Goal: Task Accomplishment & Management: Use online tool/utility

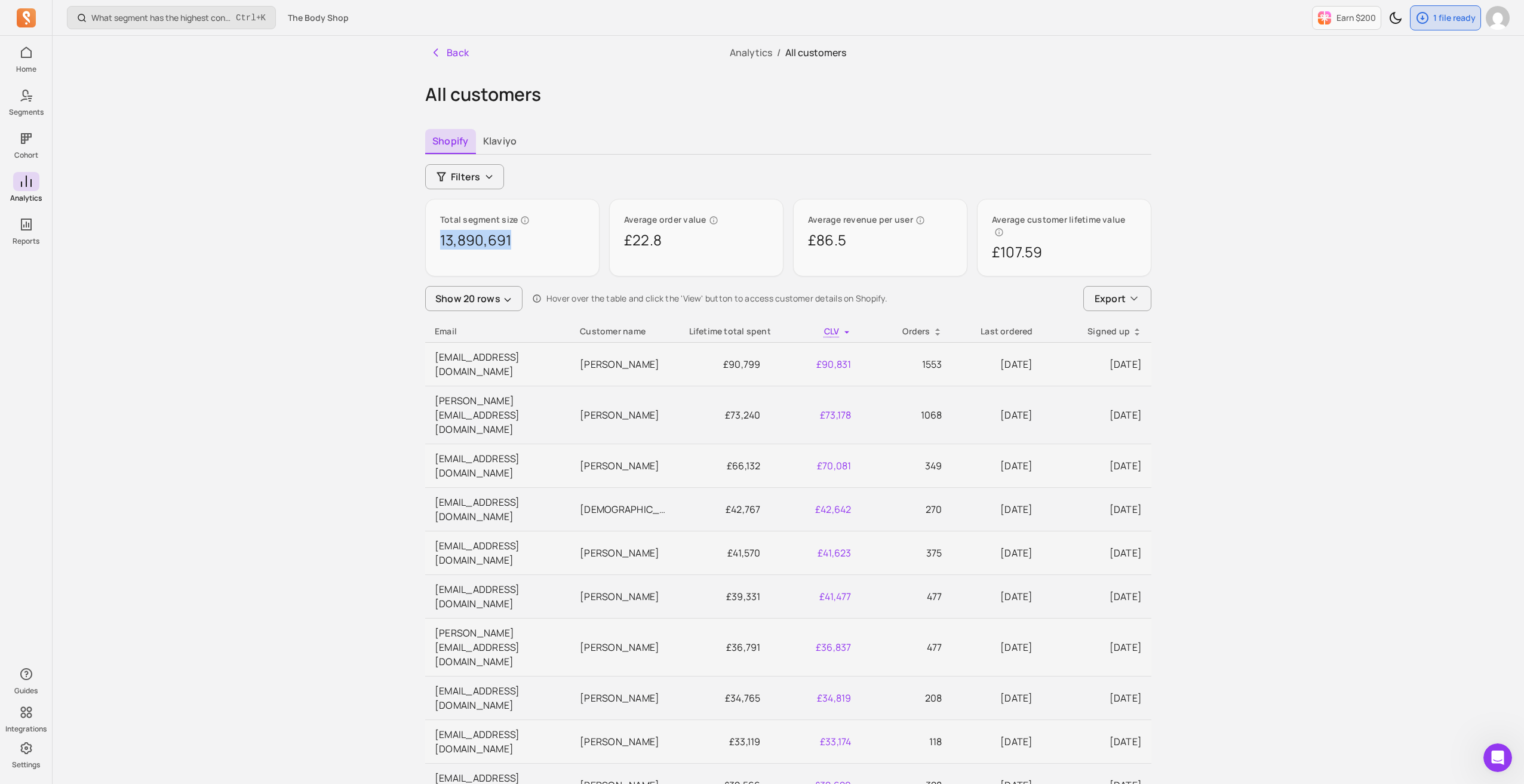
drag, startPoint x: 509, startPoint y: 243, endPoint x: 436, endPoint y: 242, distance: 73.0
click at [436, 242] on div "Total segment size 13,890,691" at bounding box center [513, 238] width 174 height 77
copy p "13,890,691"
drag, startPoint x: 672, startPoint y: 243, endPoint x: 611, endPoint y: 236, distance: 61.4
click at [611, 236] on div "Average order value £22.8" at bounding box center [696, 238] width 174 height 77
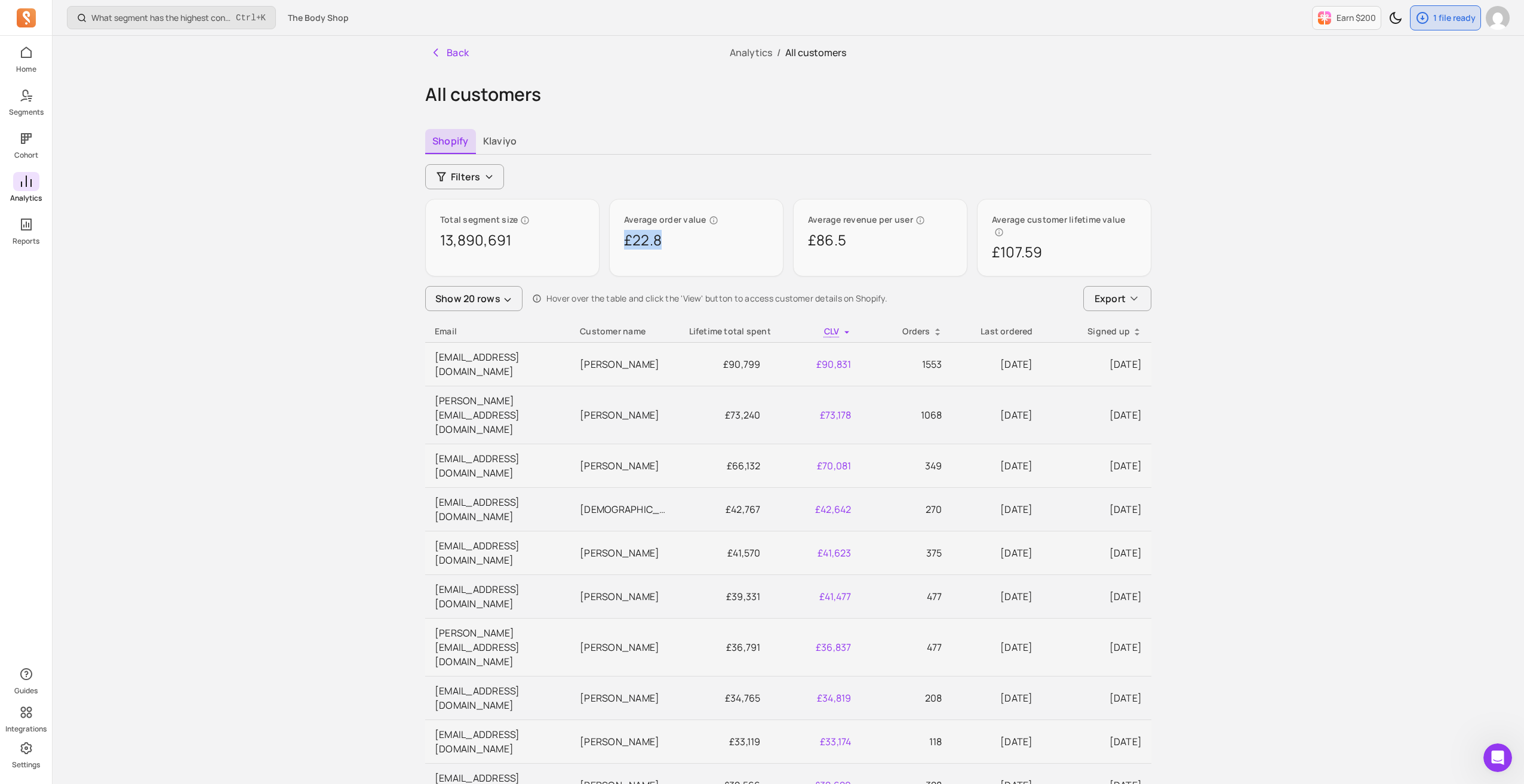
copy p "£22.8"
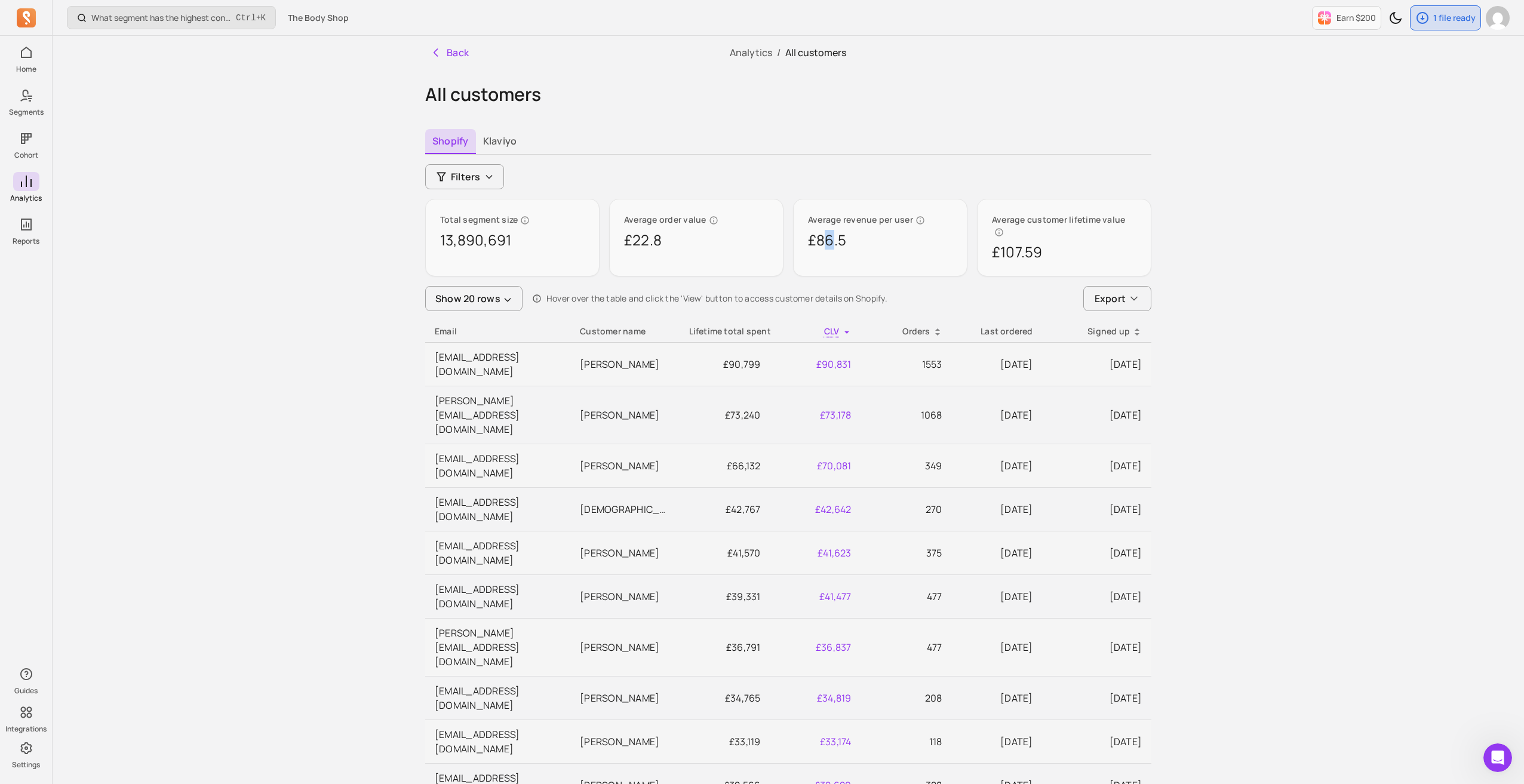
click at [759, 240] on p "£86.5" at bounding box center [880, 240] width 144 height 19
drag, startPoint x: 845, startPoint y: 243, endPoint x: 795, endPoint y: 240, distance: 50.1
click at [759, 240] on div "Average revenue per user £86.5" at bounding box center [880, 238] width 174 height 77
copy p "£86.5"
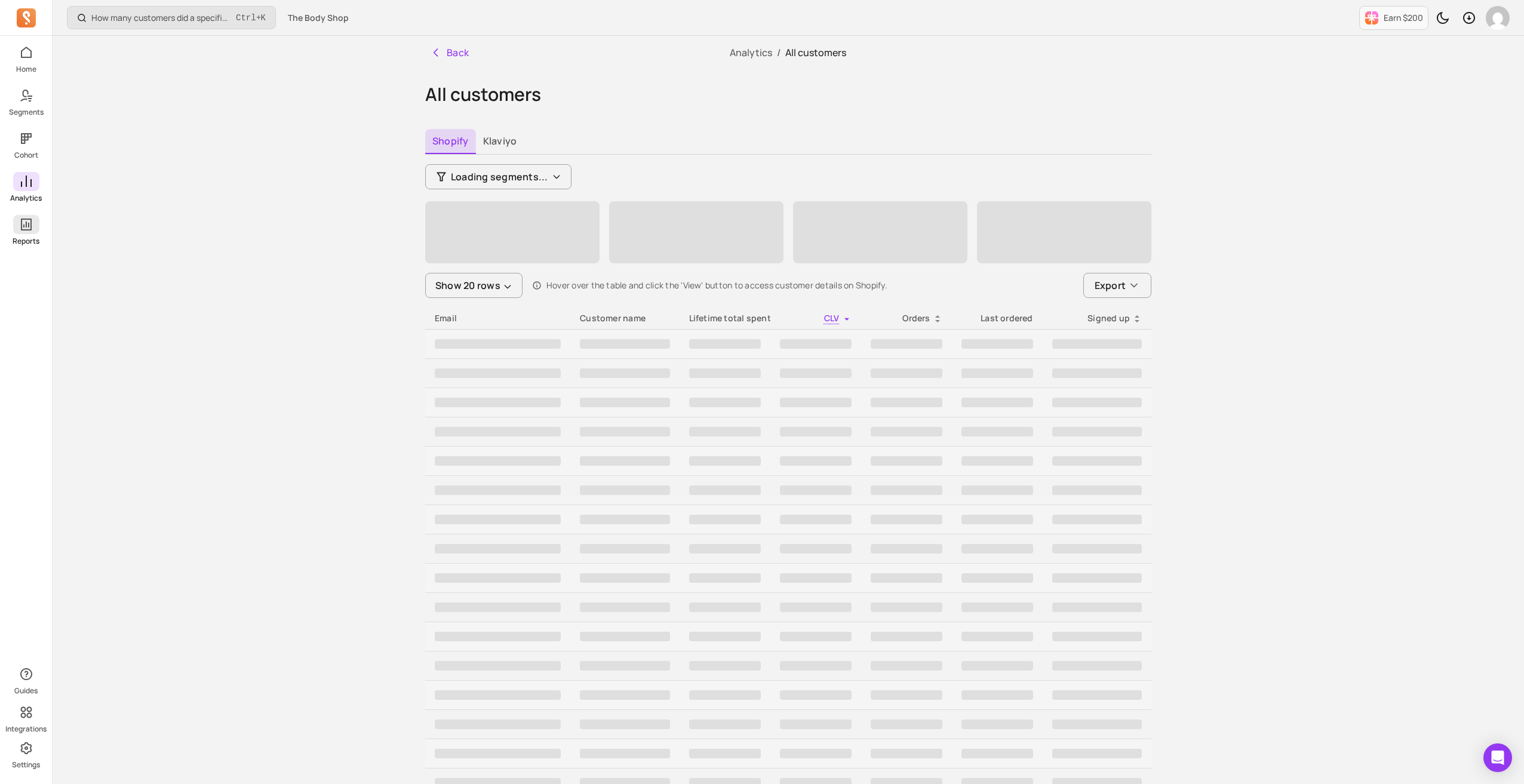
click at [24, 235] on link "Reports" at bounding box center [26, 230] width 52 height 31
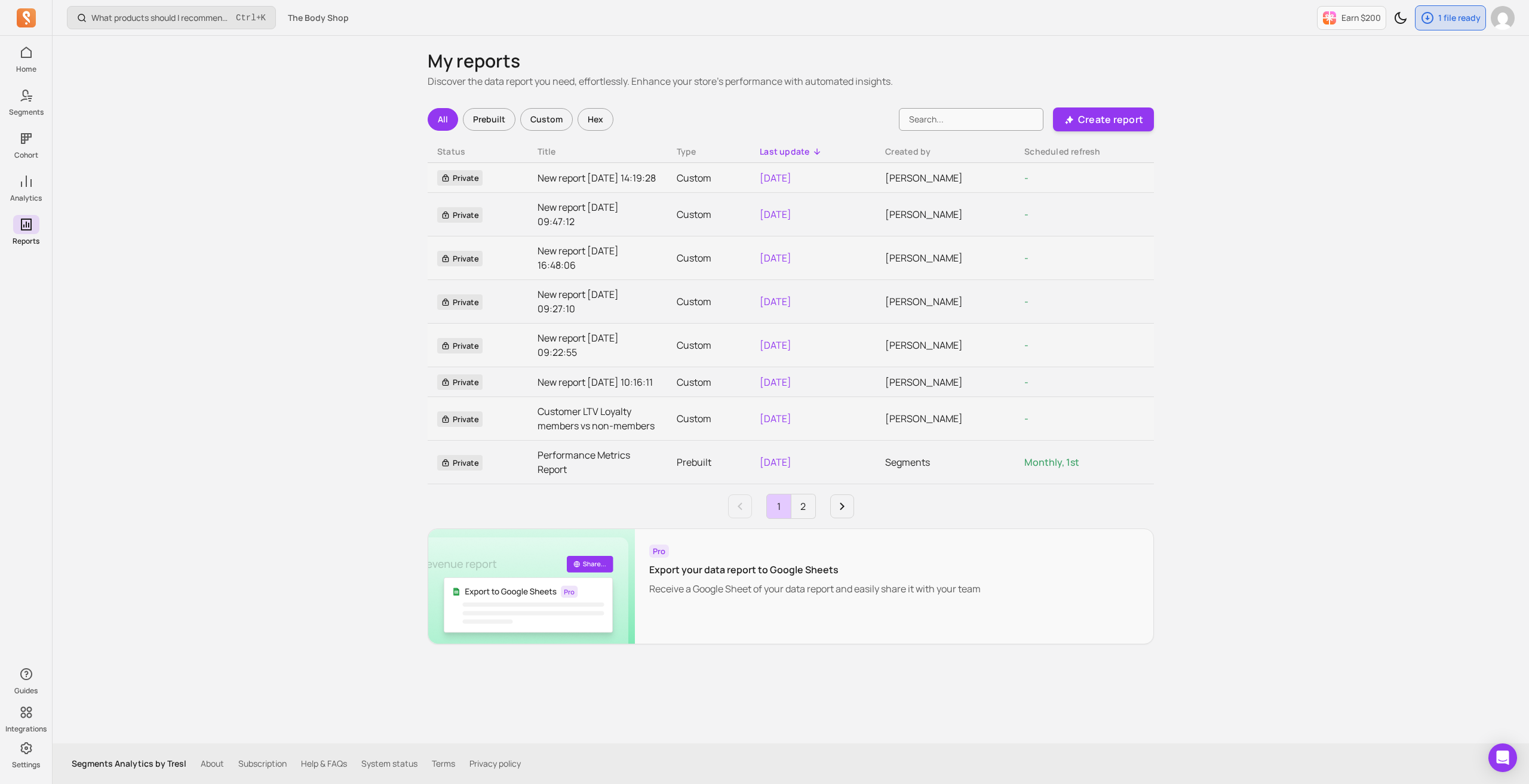
click at [478, 116] on div "Prebuilt" at bounding box center [489, 119] width 53 height 23
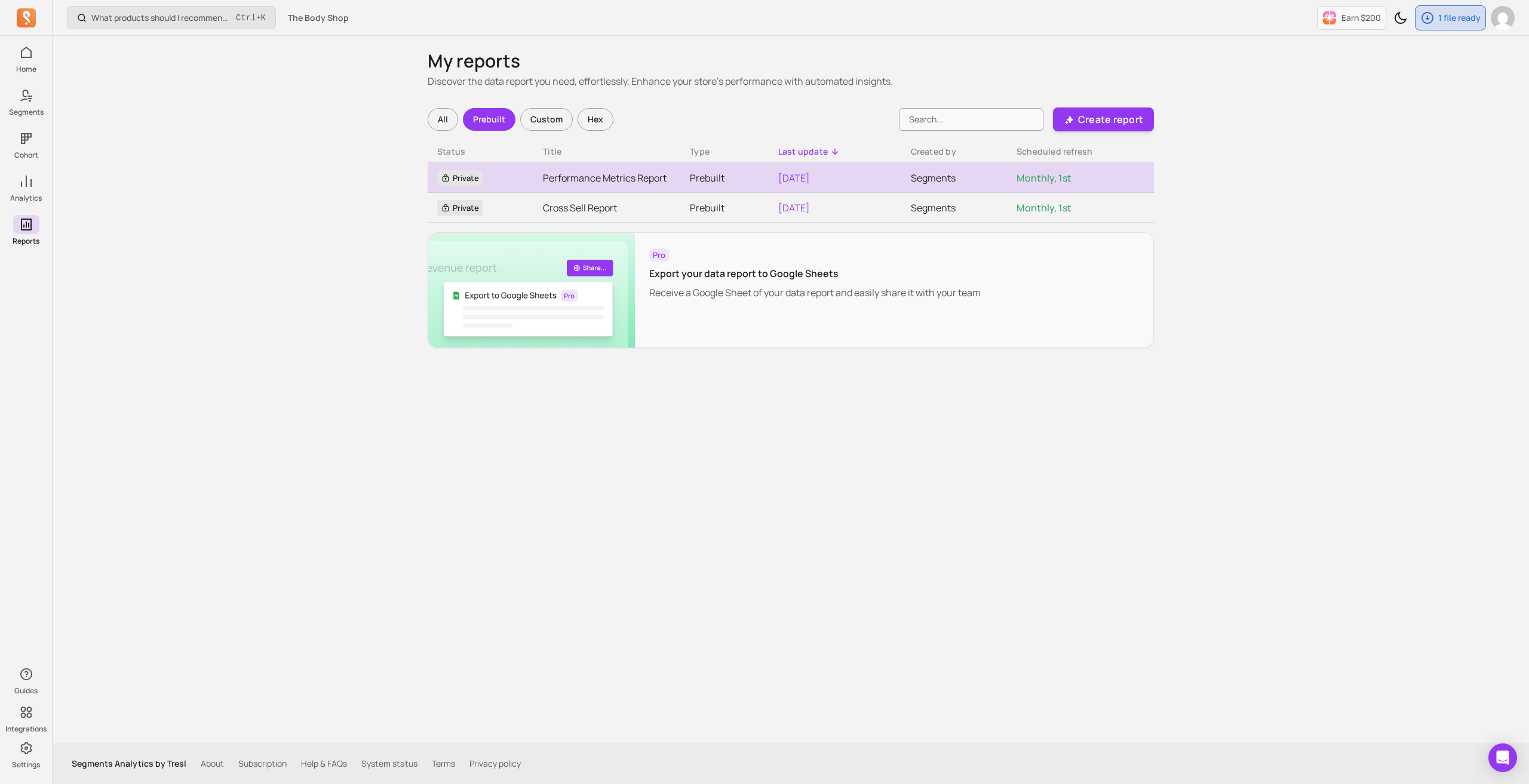
click at [629, 180] on link "Performance Metrics Report" at bounding box center [607, 178] width 128 height 15
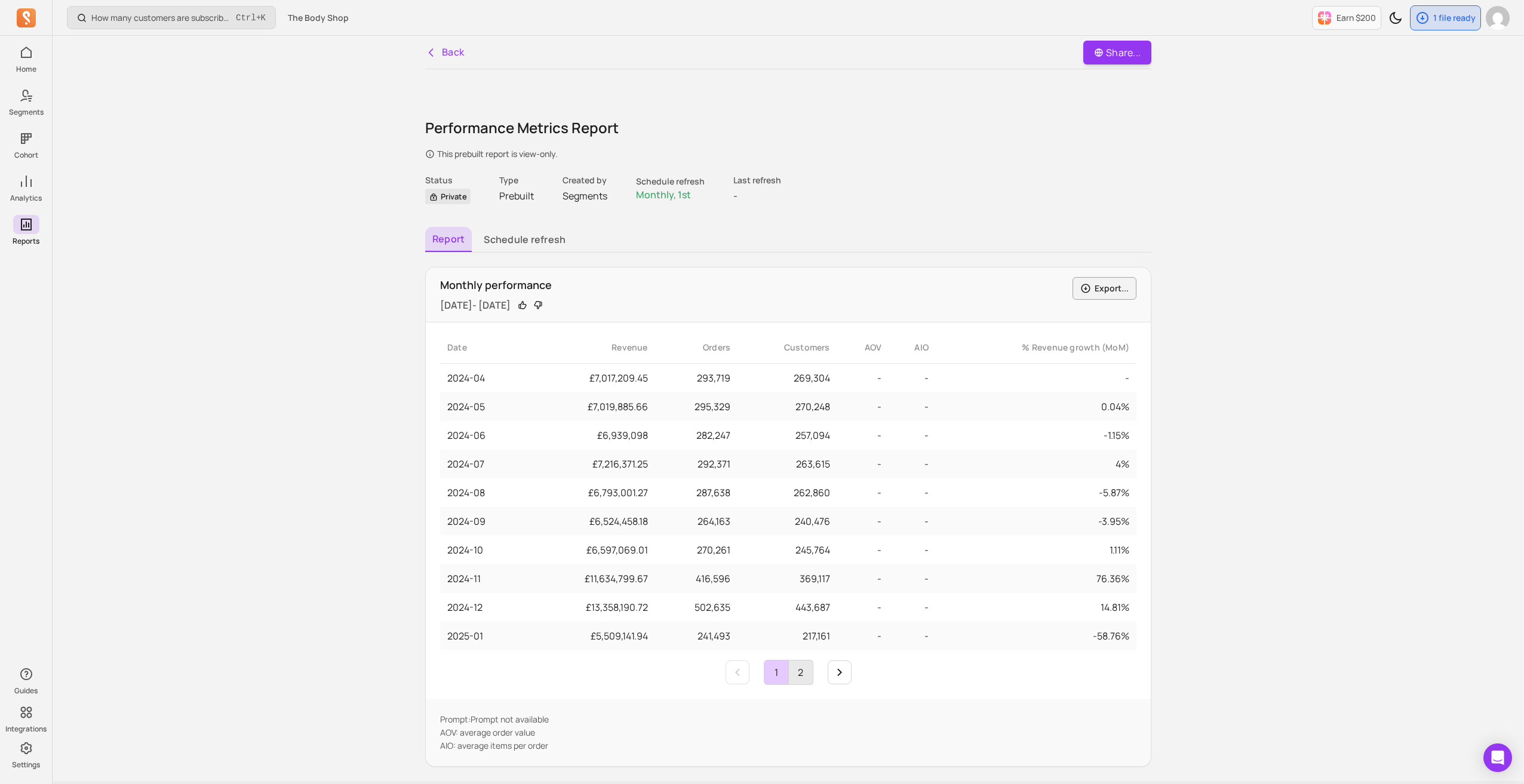
click at [804, 673] on link "2" at bounding box center [801, 672] width 24 height 24
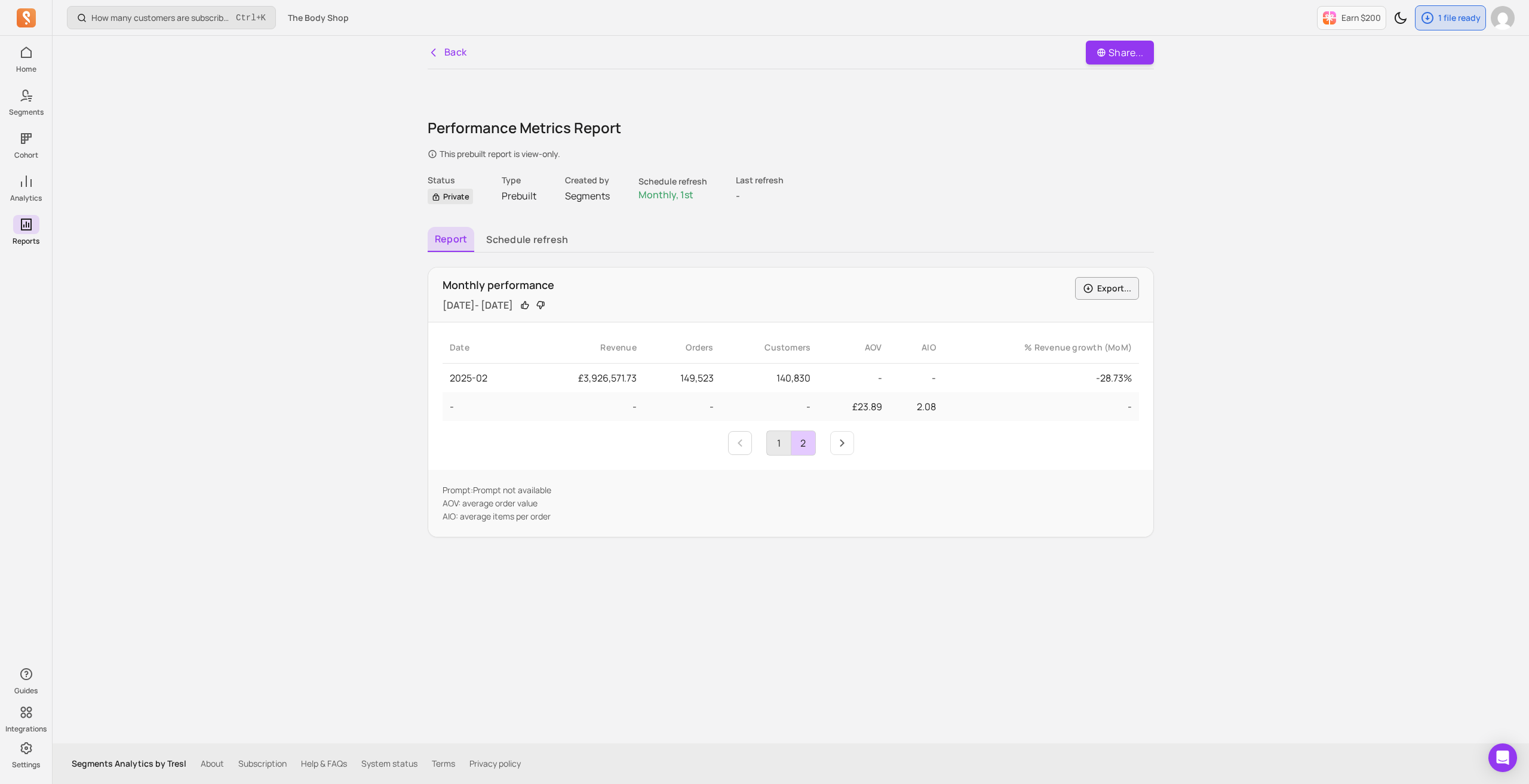
click at [772, 443] on link "1" at bounding box center [779, 443] width 24 height 24
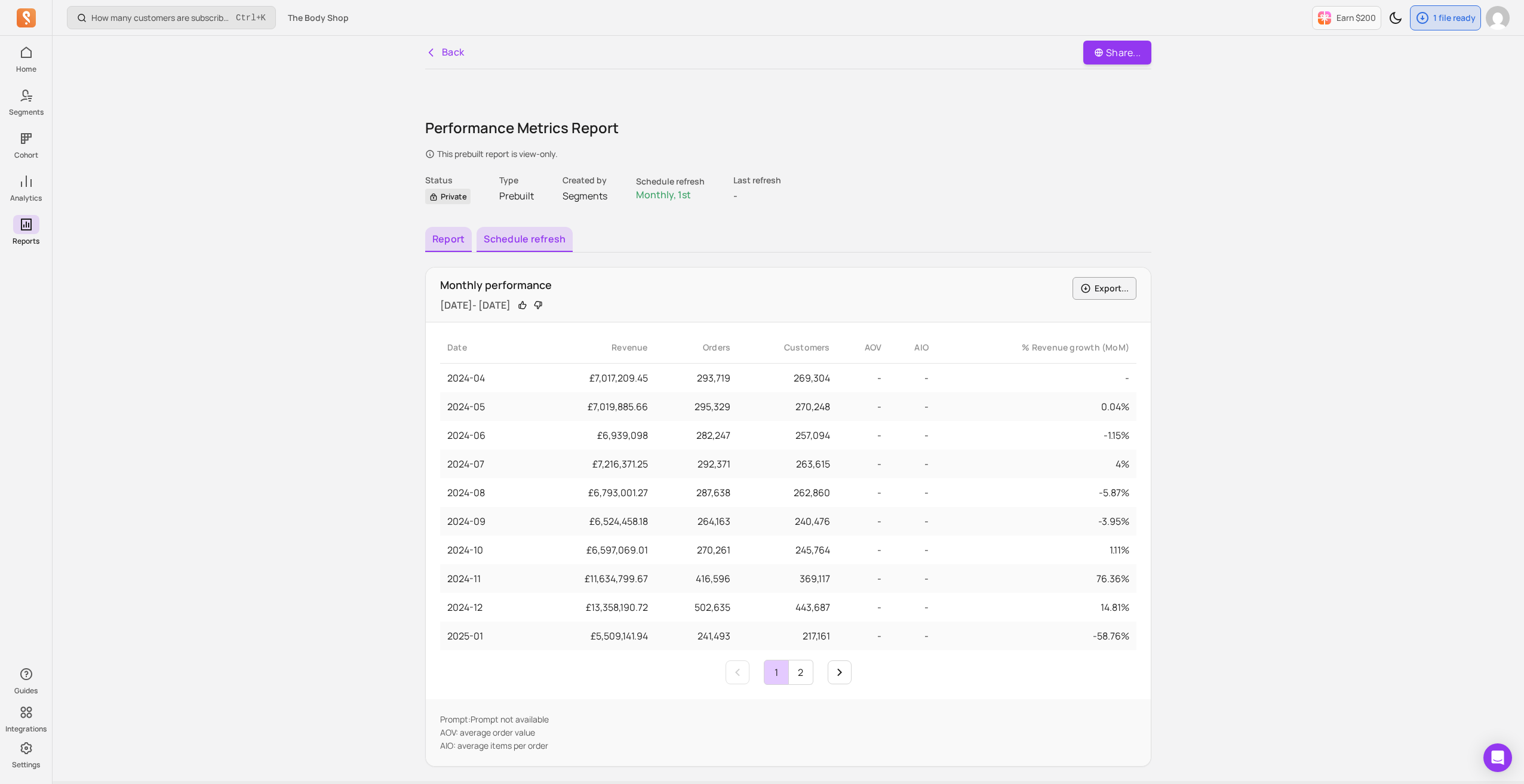
click at [489, 240] on button "Schedule refresh" at bounding box center [524, 240] width 96 height 25
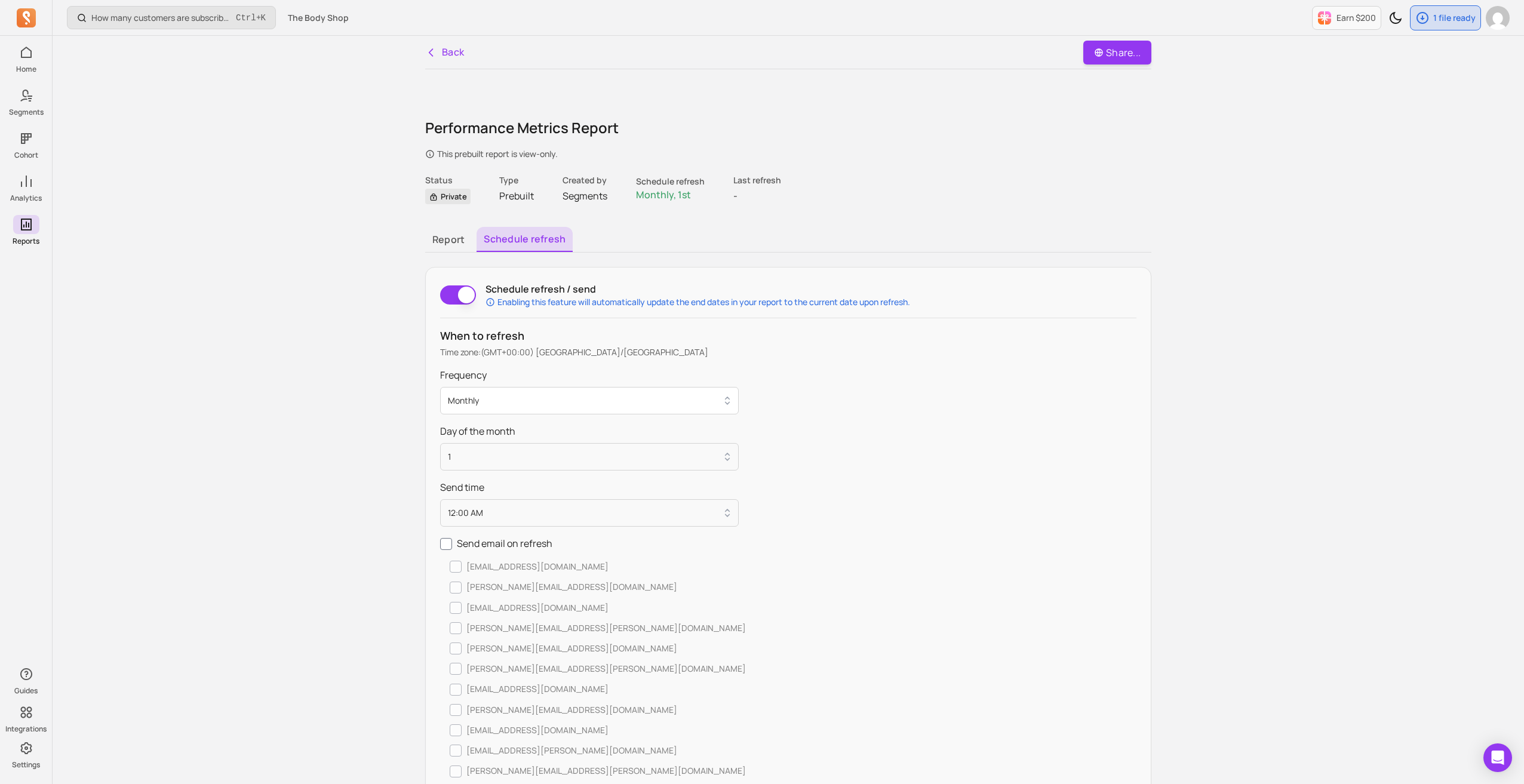
click at [632, 396] on button "Monthly" at bounding box center [589, 401] width 298 height 28
click at [595, 426] on div "Daily" at bounding box center [592, 432] width 298 height 21
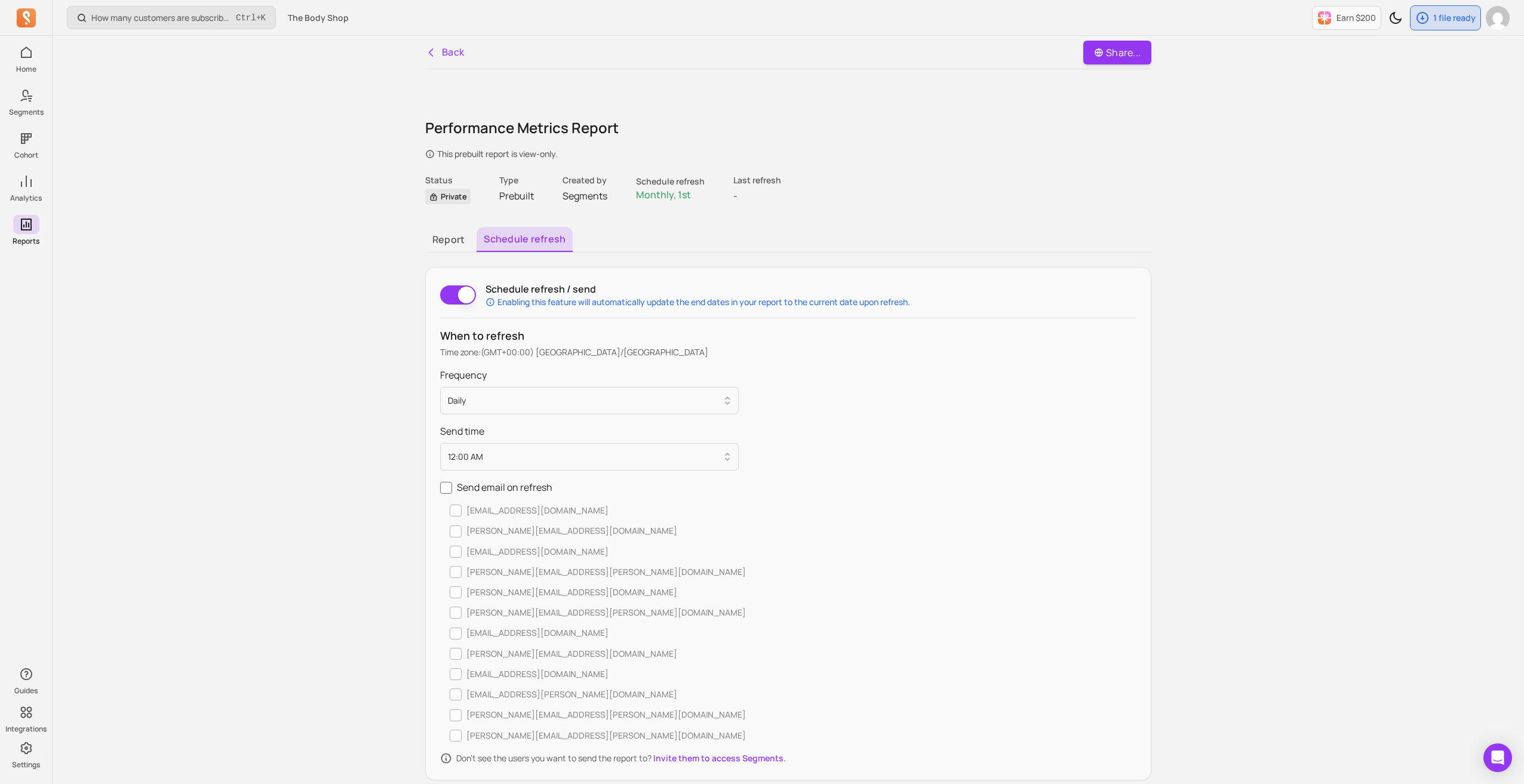
click at [452, 296] on button "Schedule refresh" at bounding box center [458, 295] width 36 height 19
click at [453, 240] on button "Report" at bounding box center [448, 240] width 46 height 25
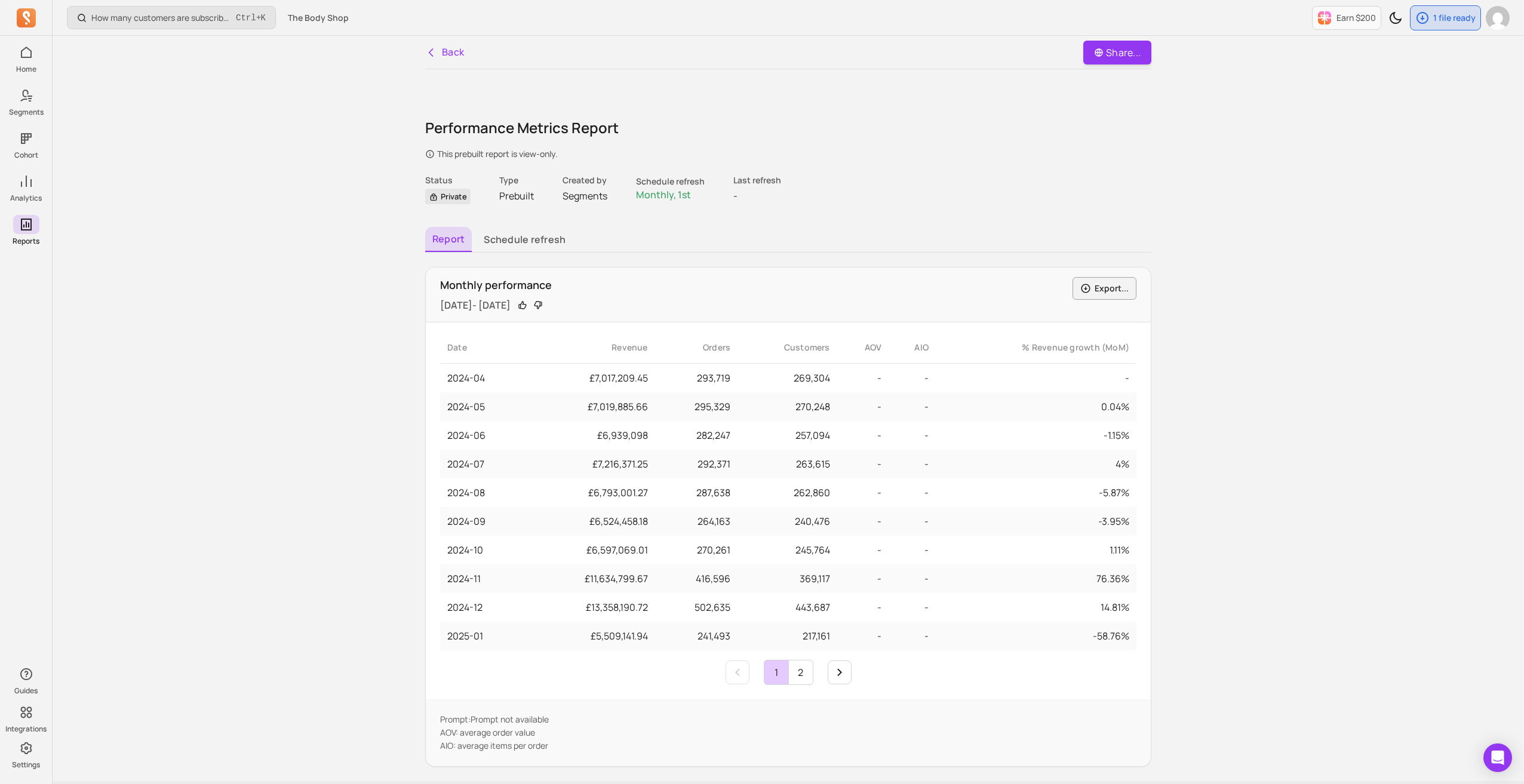
click at [516, 193] on p "Prebuilt" at bounding box center [517, 195] width 35 height 15
click at [666, 192] on span "Monthly, 1st" at bounding box center [664, 194] width 55 height 13
click at [433, 46] on icon at bounding box center [431, 52] width 12 height 12
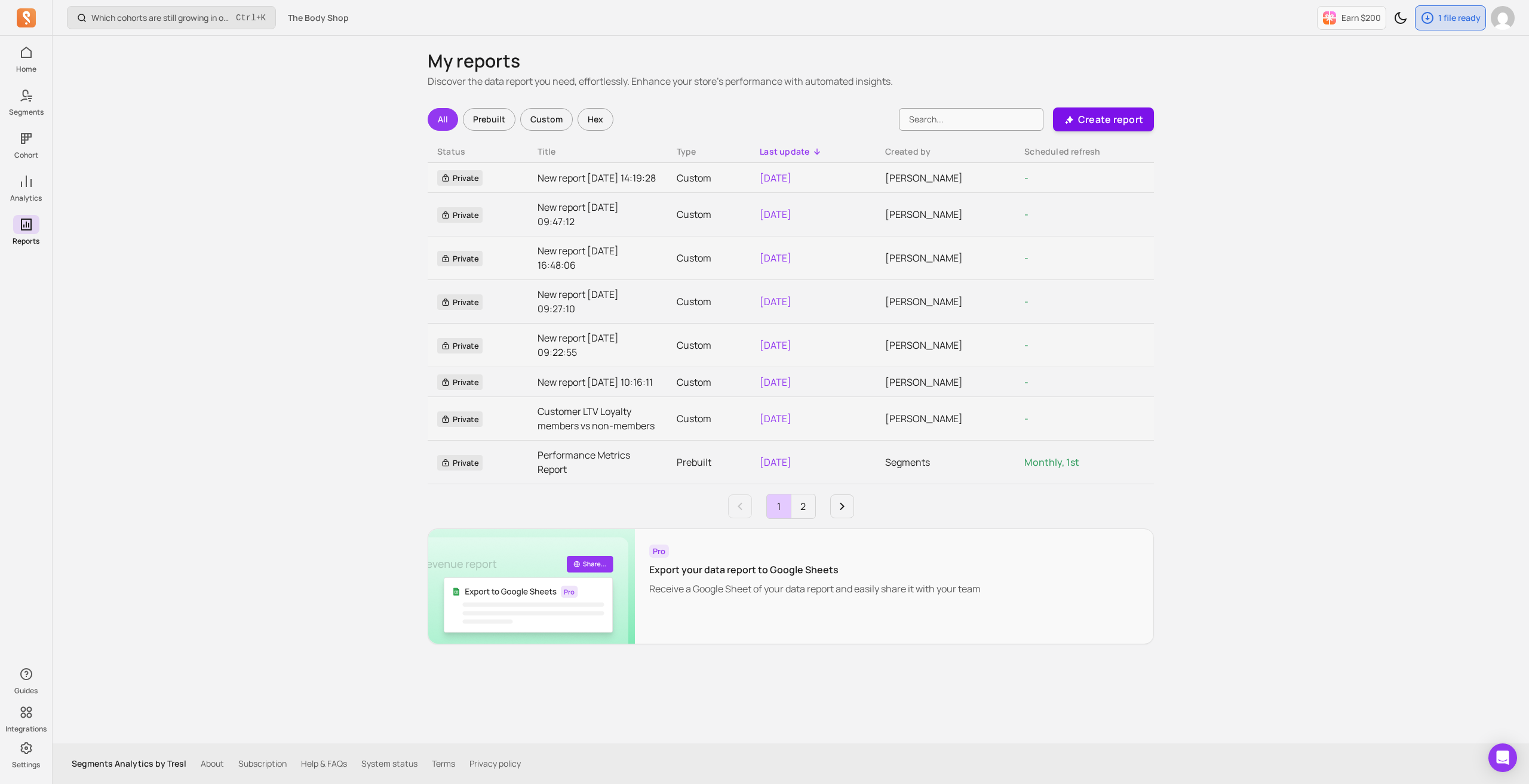
click at [1121, 120] on p "Create report" at bounding box center [1111, 119] width 65 height 15
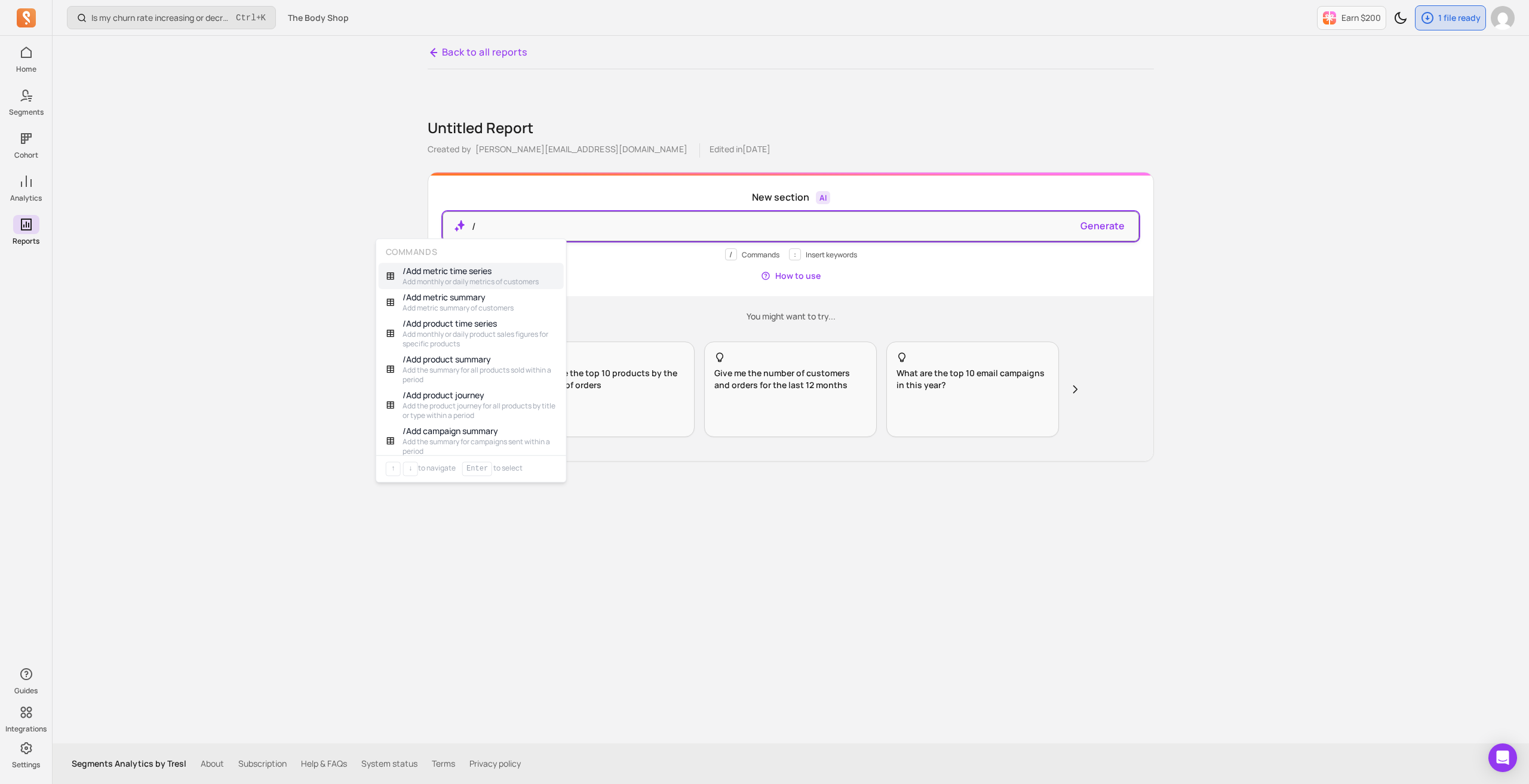
click at [489, 229] on p "/" at bounding box center [772, 226] width 600 height 15
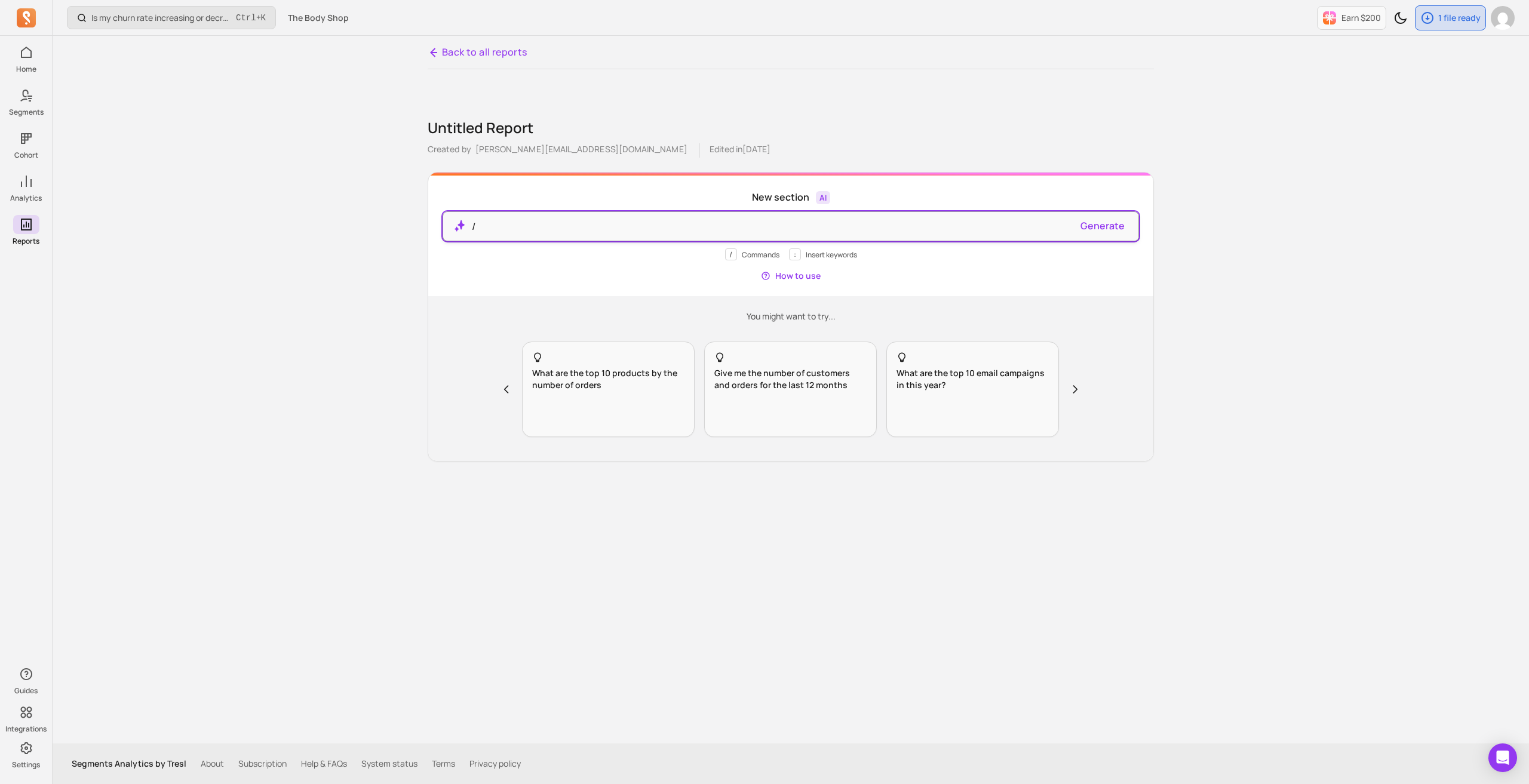
drag, startPoint x: 489, startPoint y: 229, endPoint x: 471, endPoint y: 225, distance: 18.4
click at [472, 225] on p "/" at bounding box center [772, 226] width 600 height 15
click at [544, 227] on p "what is total revenuew and total CLV" at bounding box center [772, 226] width 600 height 15
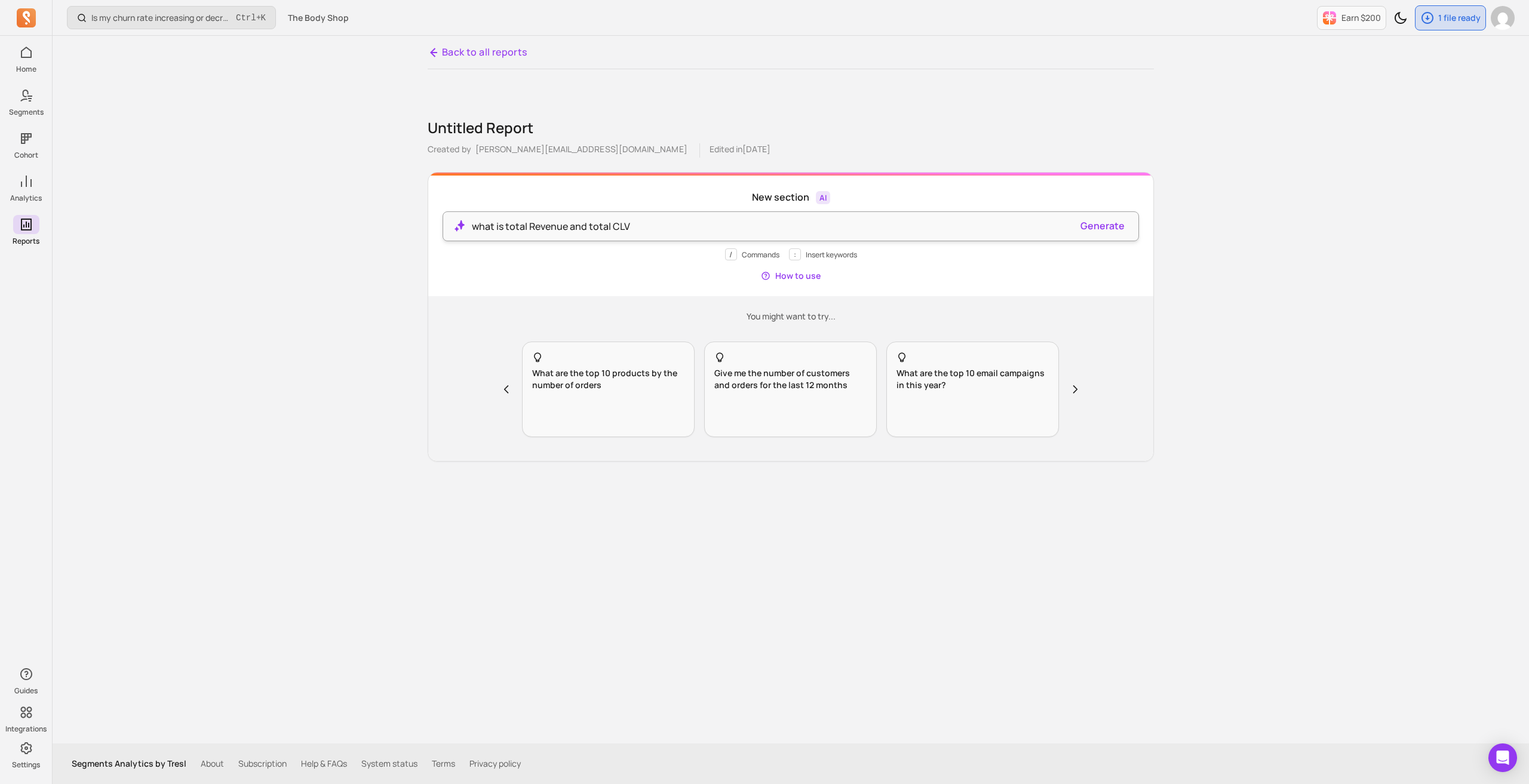
click at [1125, 227] on div "what is total Revenue and total CLV" at bounding box center [791, 226] width 696 height 30
click at [1109, 225] on button "Generate" at bounding box center [1103, 225] width 44 height 15
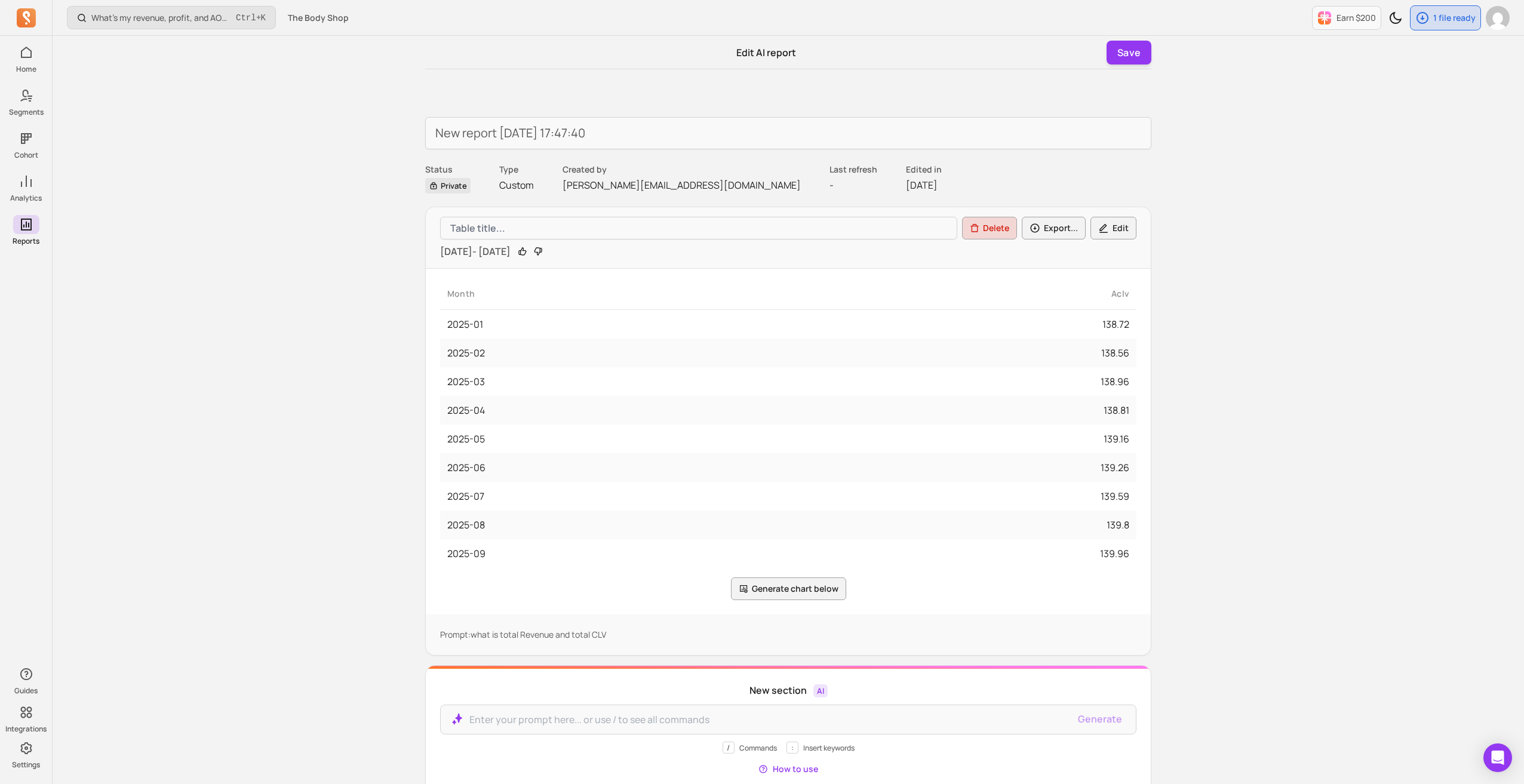
click at [743, 53] on p "Edit AI report" at bounding box center [766, 52] width 59 height 15
click at [774, 52] on p "Edit AI report" at bounding box center [766, 52] width 59 height 15
click at [737, 53] on p "Edit AI report" at bounding box center [766, 52] width 59 height 15
click at [756, 53] on p "Edit AI report" at bounding box center [766, 52] width 59 height 15
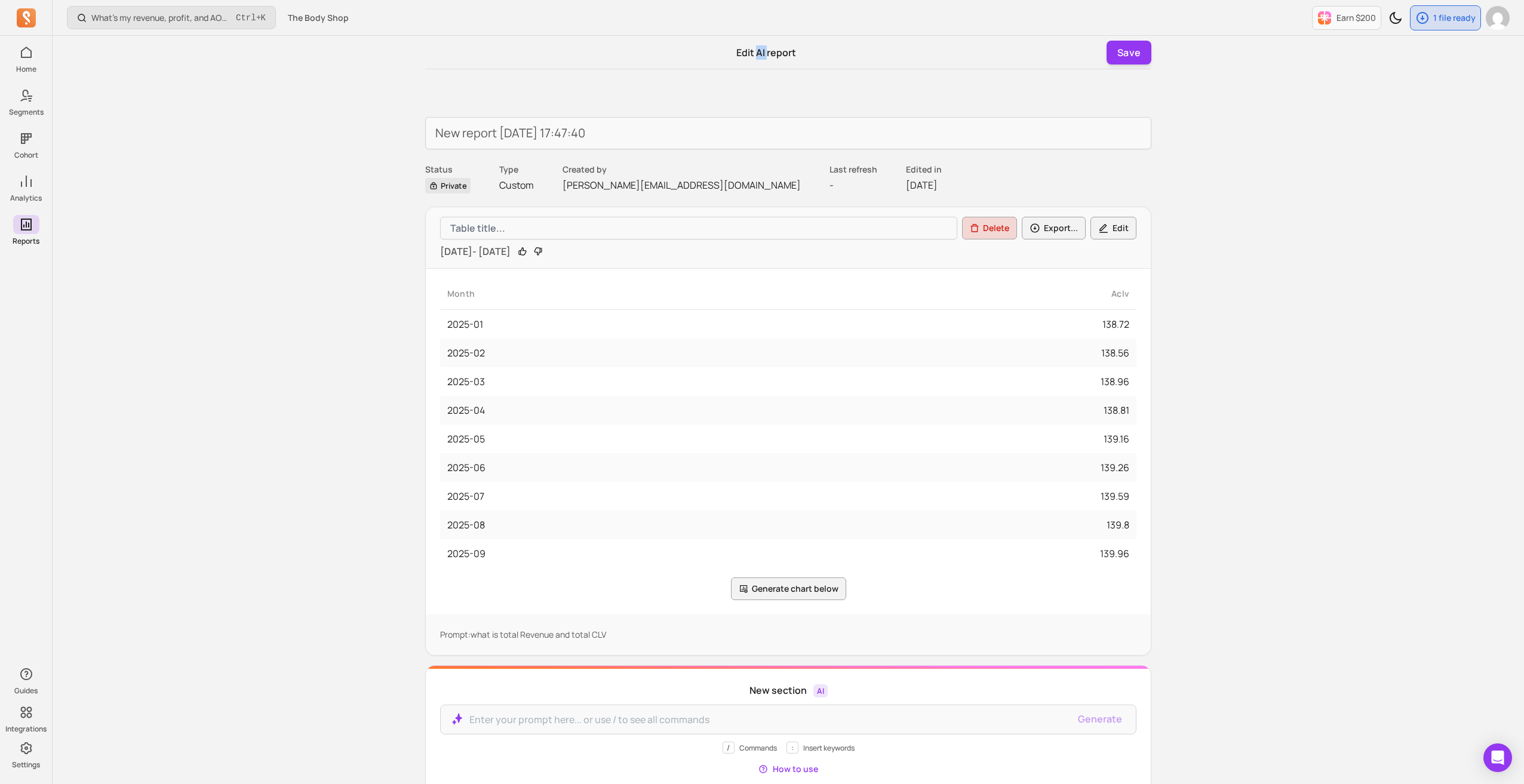
click at [1123, 227] on button "Edit" at bounding box center [1114, 228] width 46 height 23
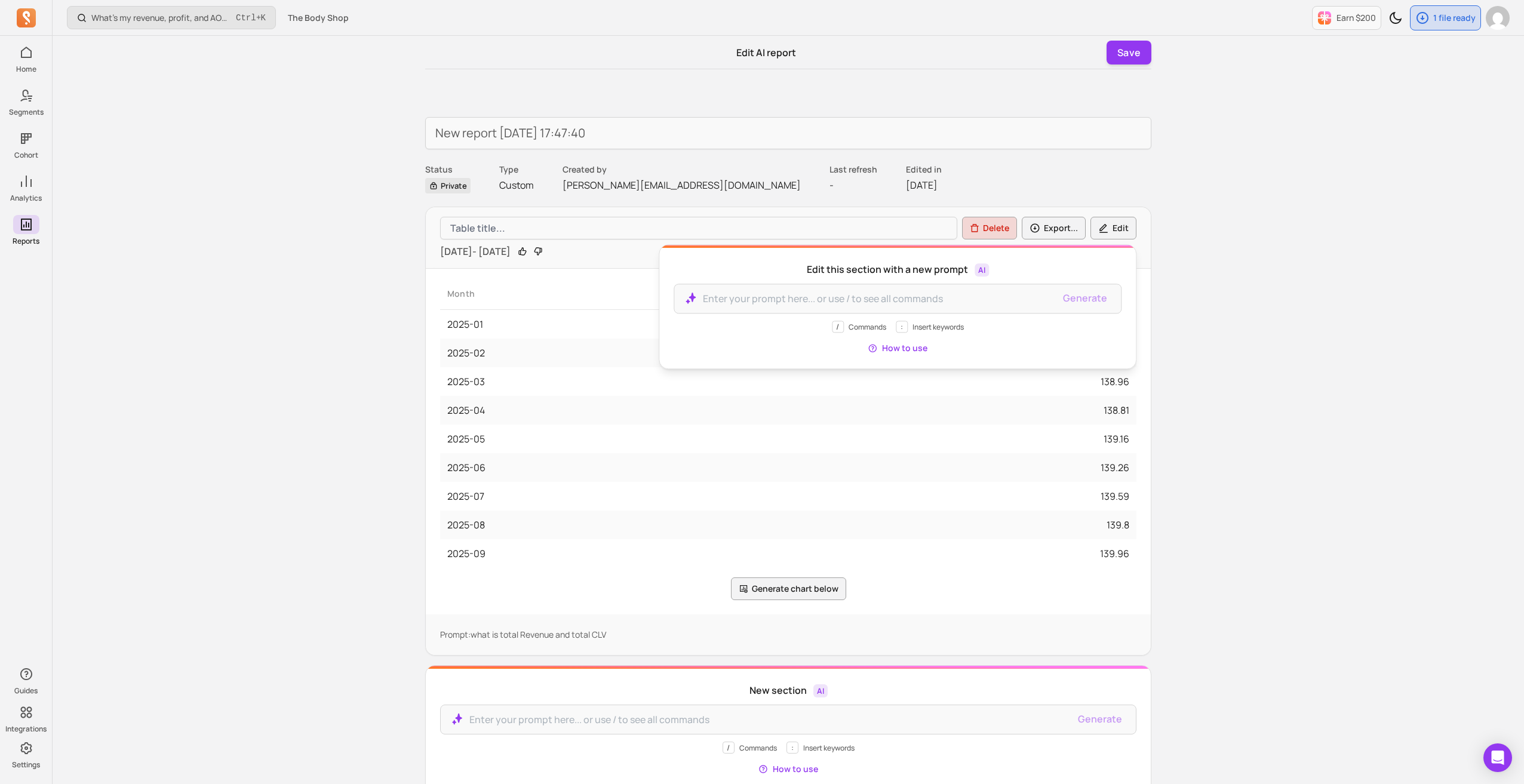
click at [1362, 347] on div "What’s my revenue, profit, and AOV recently? Ctrl + K The Body Shop Earn $200 1…" at bounding box center [788, 505] width 1471 height 1010
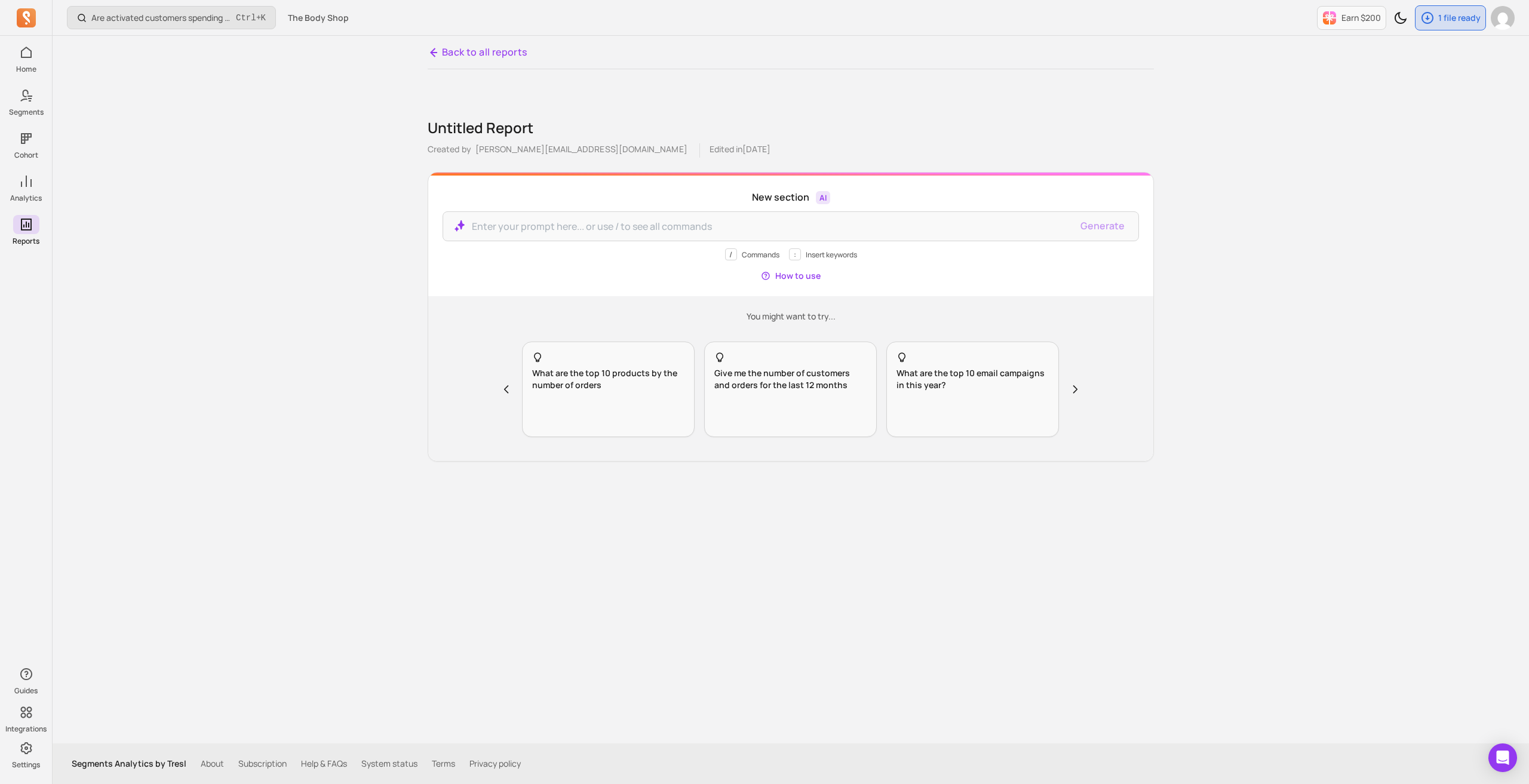
click at [444, 53] on link "Back to all reports" at bounding box center [477, 52] width 99 height 15
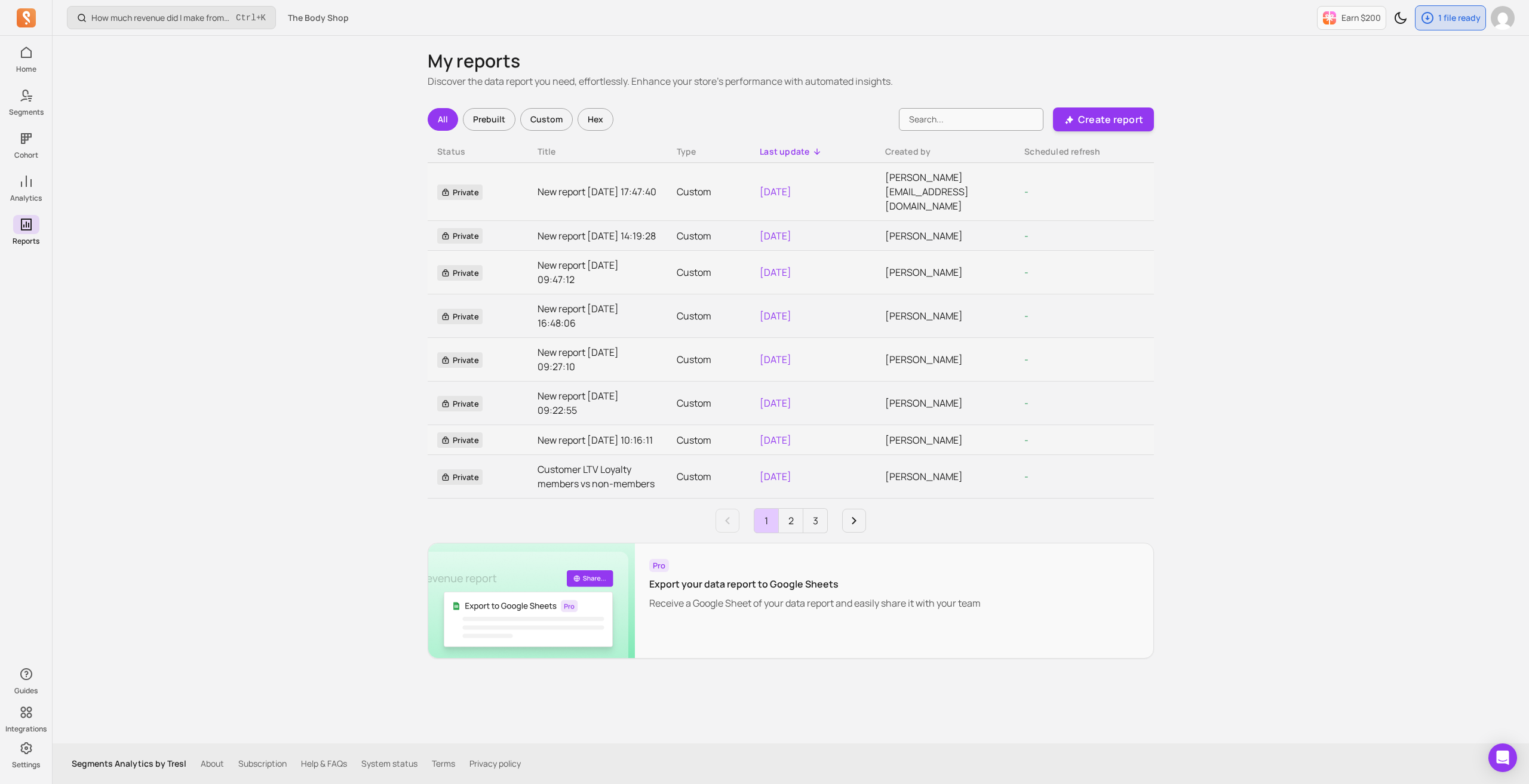
click at [534, 122] on div "Custom" at bounding box center [547, 119] width 53 height 23
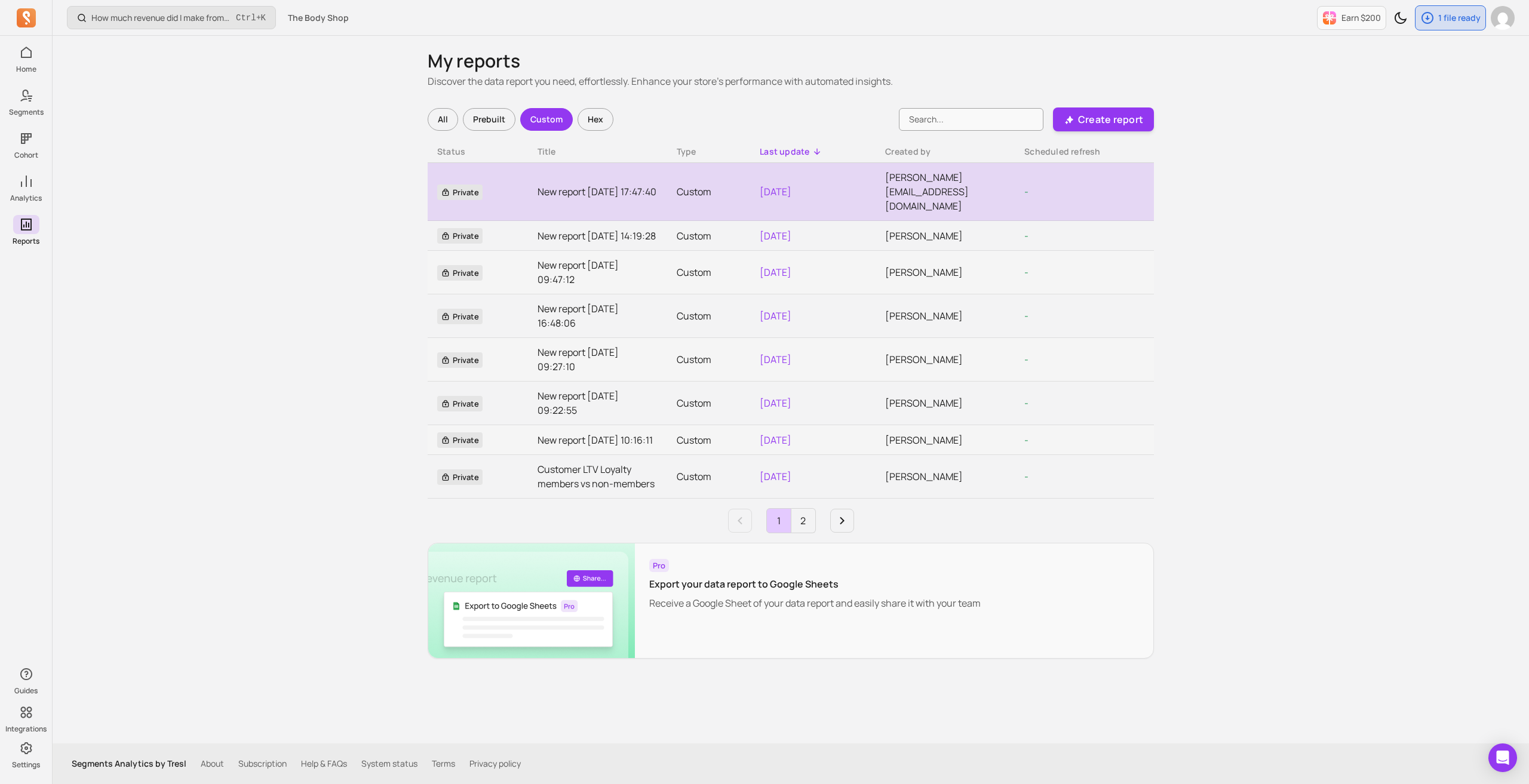
click at [585, 184] on link "New report [DATE] 17:47:40" at bounding box center [598, 191] width 120 height 15
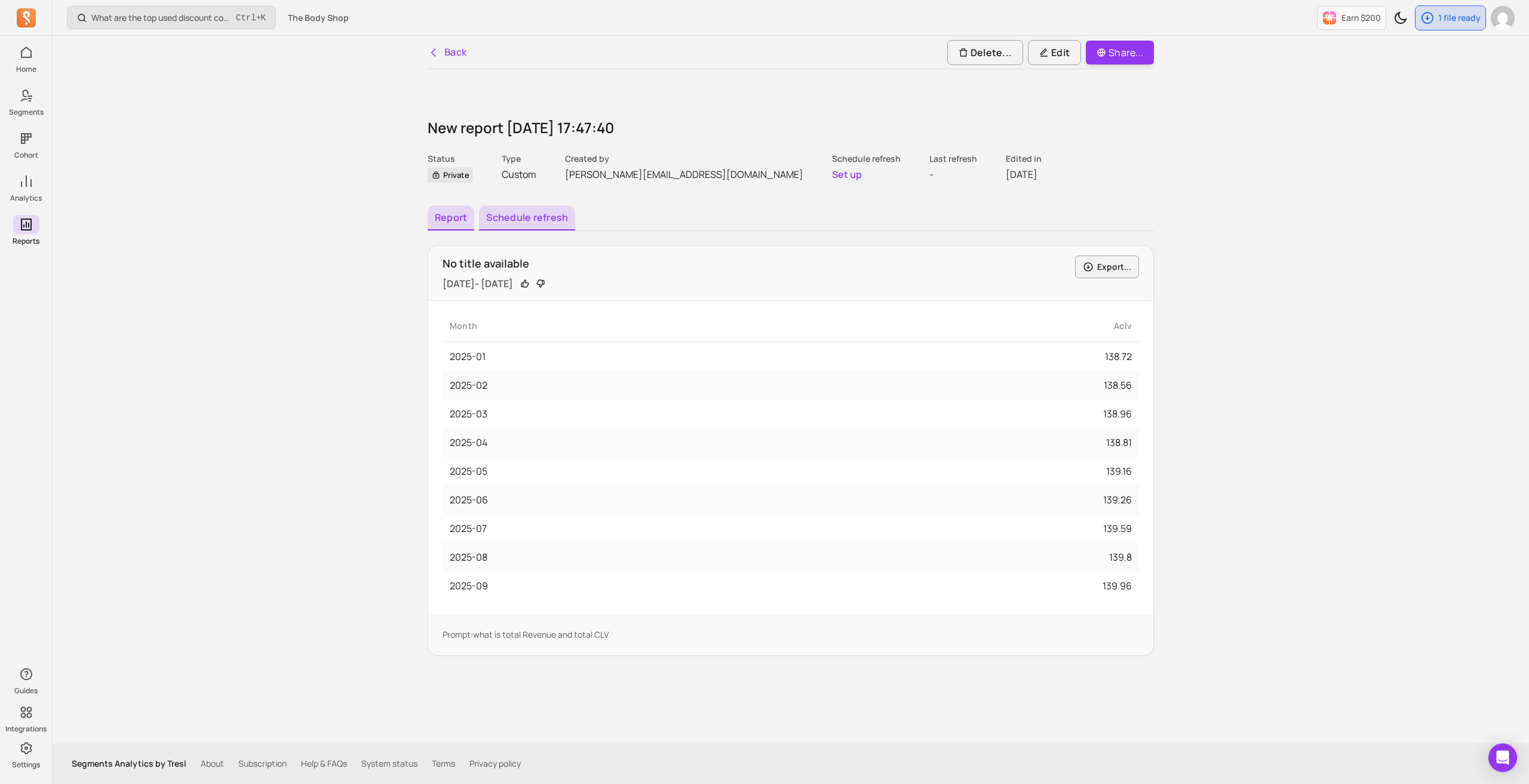
click at [498, 217] on button "Schedule refresh" at bounding box center [526, 218] width 96 height 25
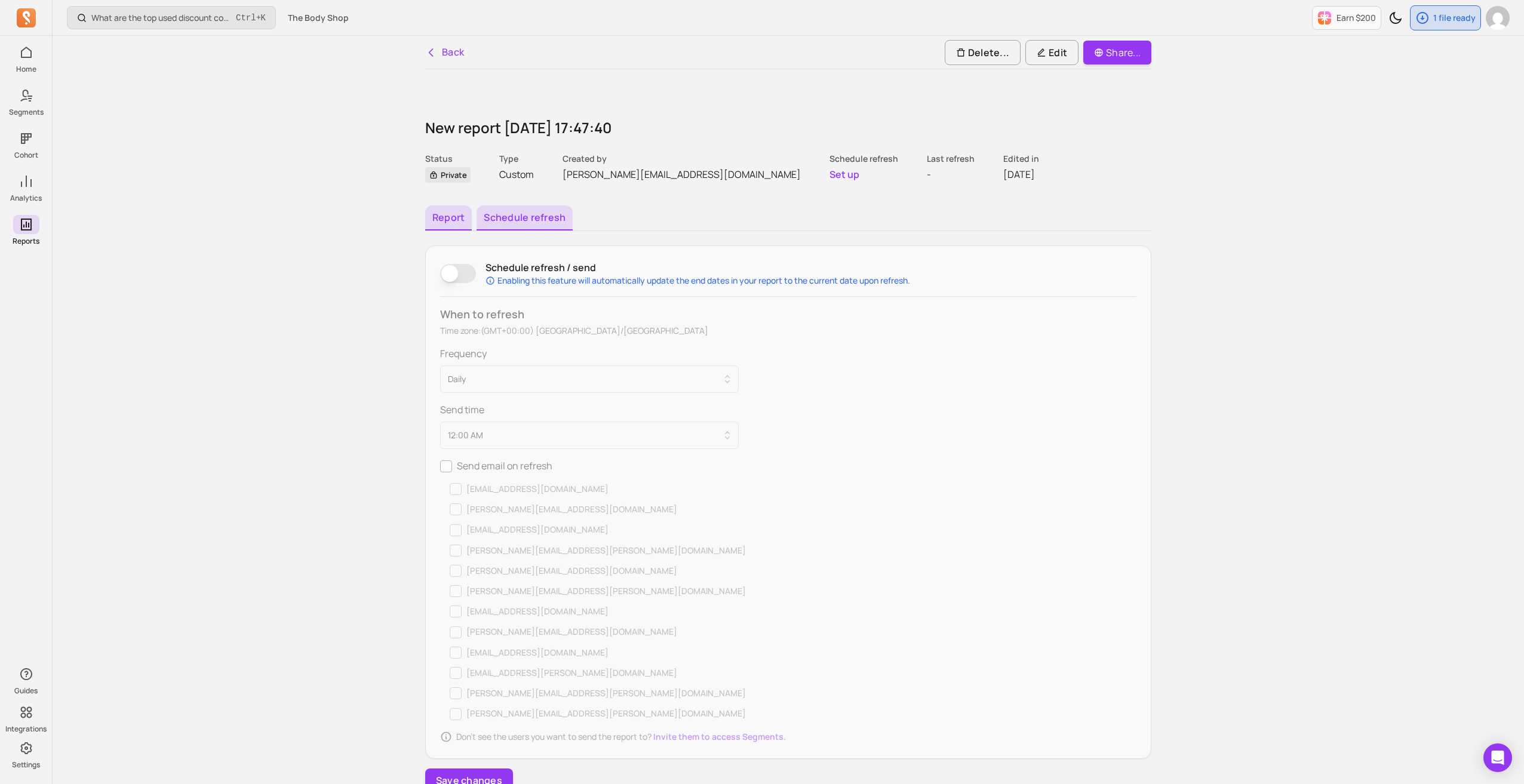
click at [437, 218] on button "Report" at bounding box center [448, 218] width 46 height 25
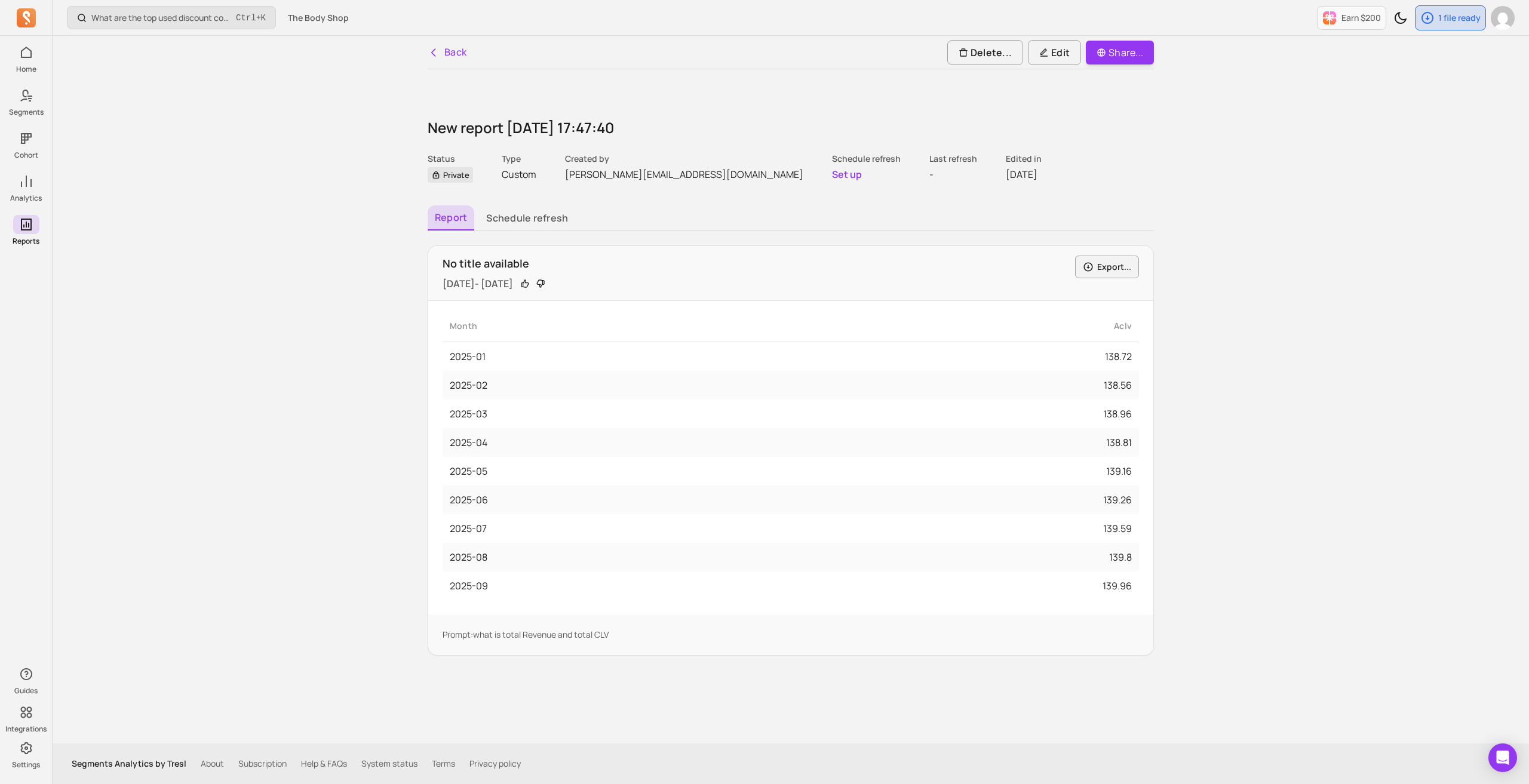
click at [450, 175] on span "Private" at bounding box center [450, 175] width 46 height 15
click at [506, 170] on p "Custom" at bounding box center [519, 174] width 35 height 15
drag, startPoint x: 582, startPoint y: 171, endPoint x: 705, endPoint y: 187, distance: 124.0
click at [585, 173] on p "[PERSON_NAME][EMAIL_ADDRESS][DOMAIN_NAME]" at bounding box center [684, 174] width 238 height 15
click at [832, 176] on button "Set up" at bounding box center [846, 174] width 30 height 15
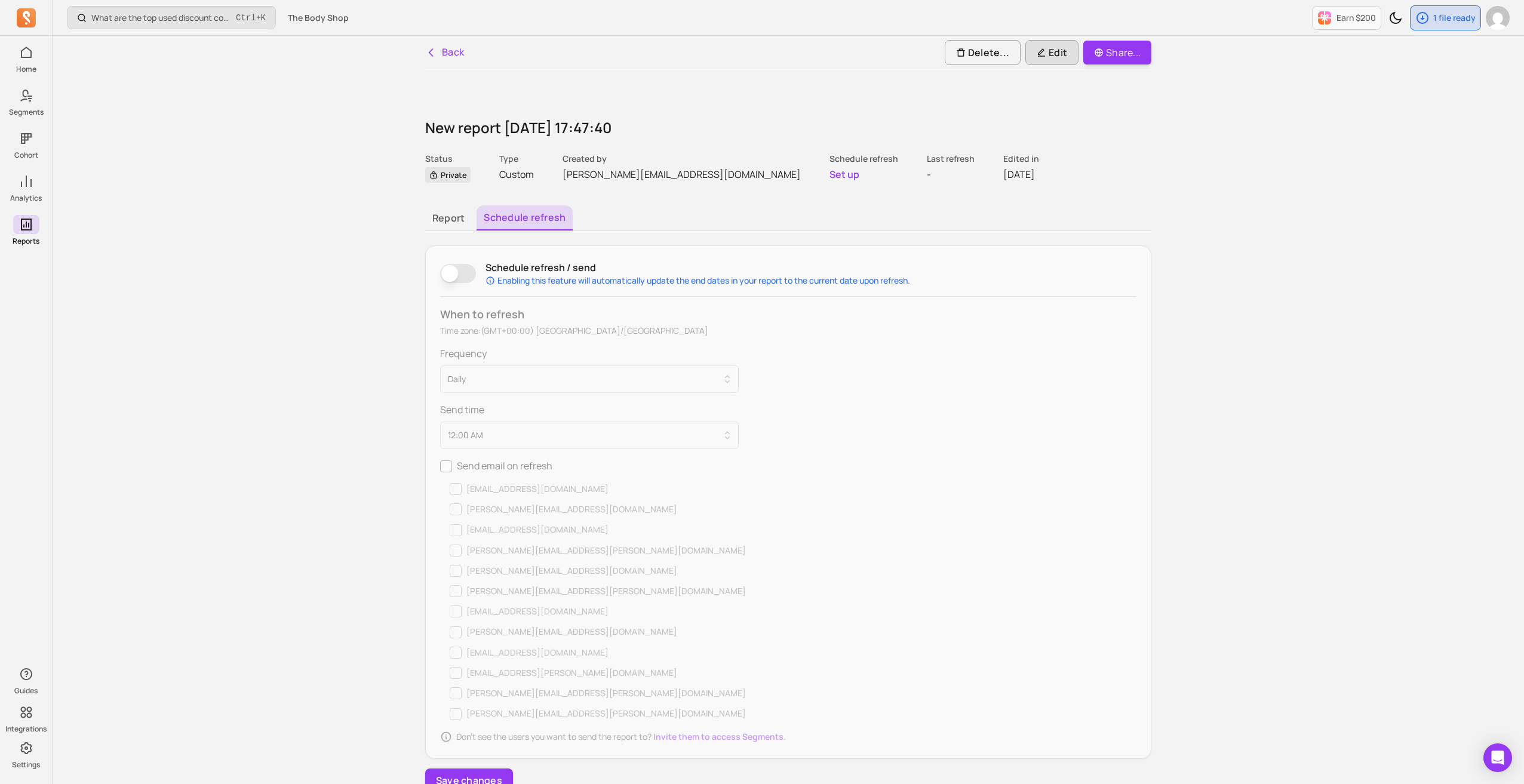
click at [1061, 48] on p "Edit" at bounding box center [1052, 52] width 30 height 15
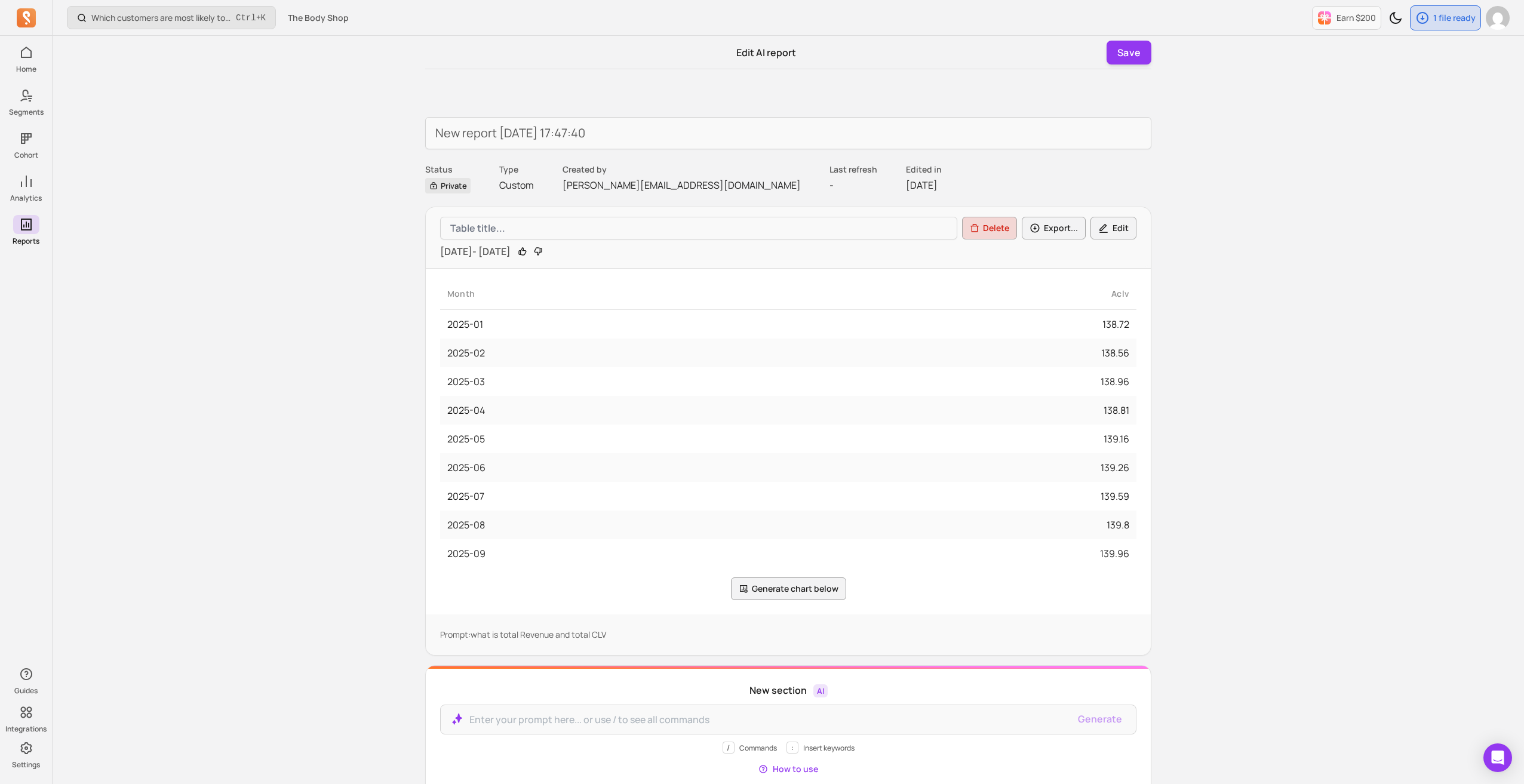
click at [515, 629] on p "Prompt: what is total Revenue and total CLV" at bounding box center [788, 634] width 696 height 12
click at [613, 633] on p "Prompt: what is total Revenue and total CLV" at bounding box center [788, 634] width 696 height 12
click at [1096, 227] on button "Edit" at bounding box center [1114, 228] width 46 height 23
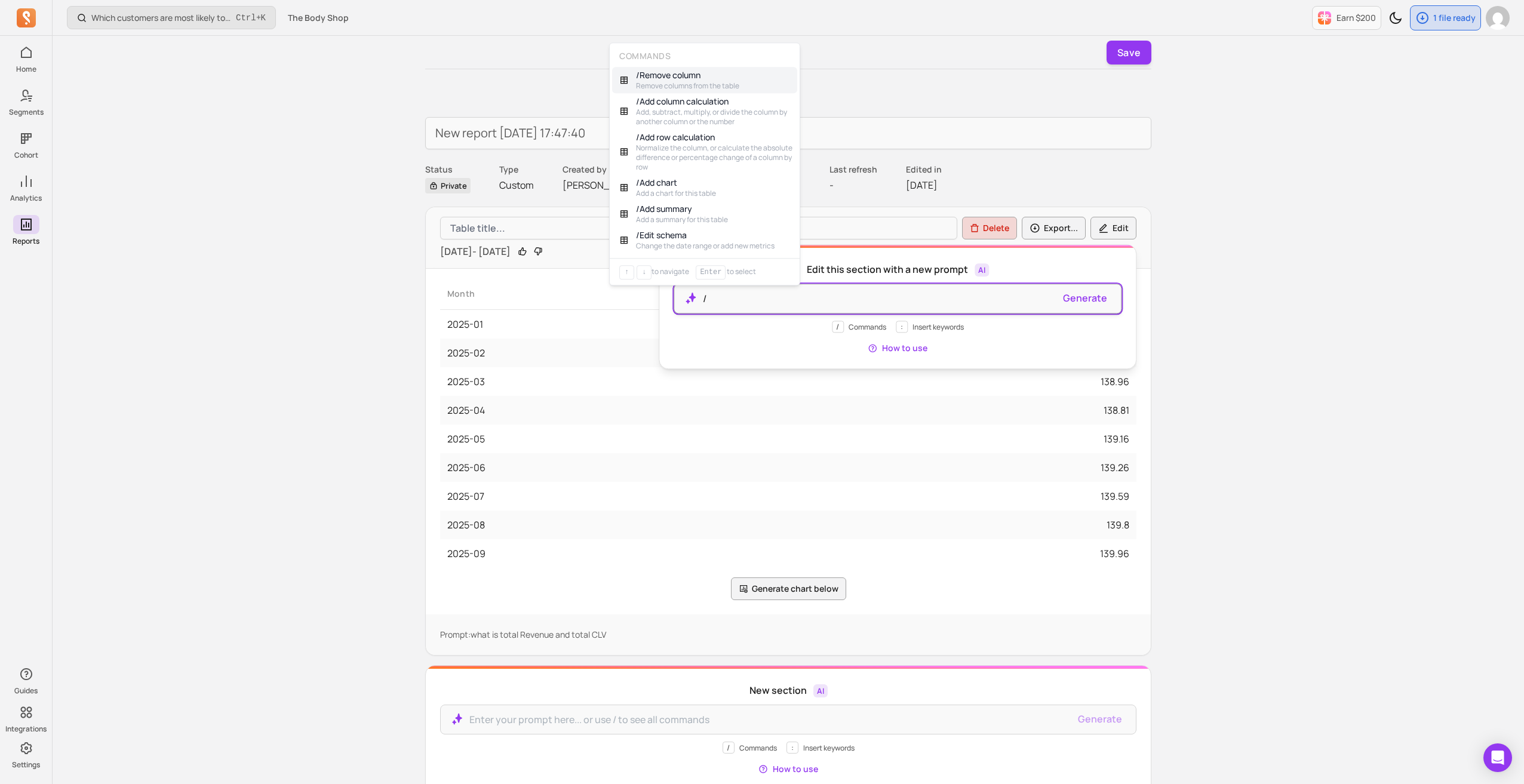
click at [882, 303] on p "/" at bounding box center [879, 298] width 351 height 15
drag, startPoint x: 663, startPoint y: 236, endPoint x: 882, endPoint y: 281, distance: 223.6
click at [663, 236] on p "/ Edit schema" at bounding box center [705, 236] width 139 height 12
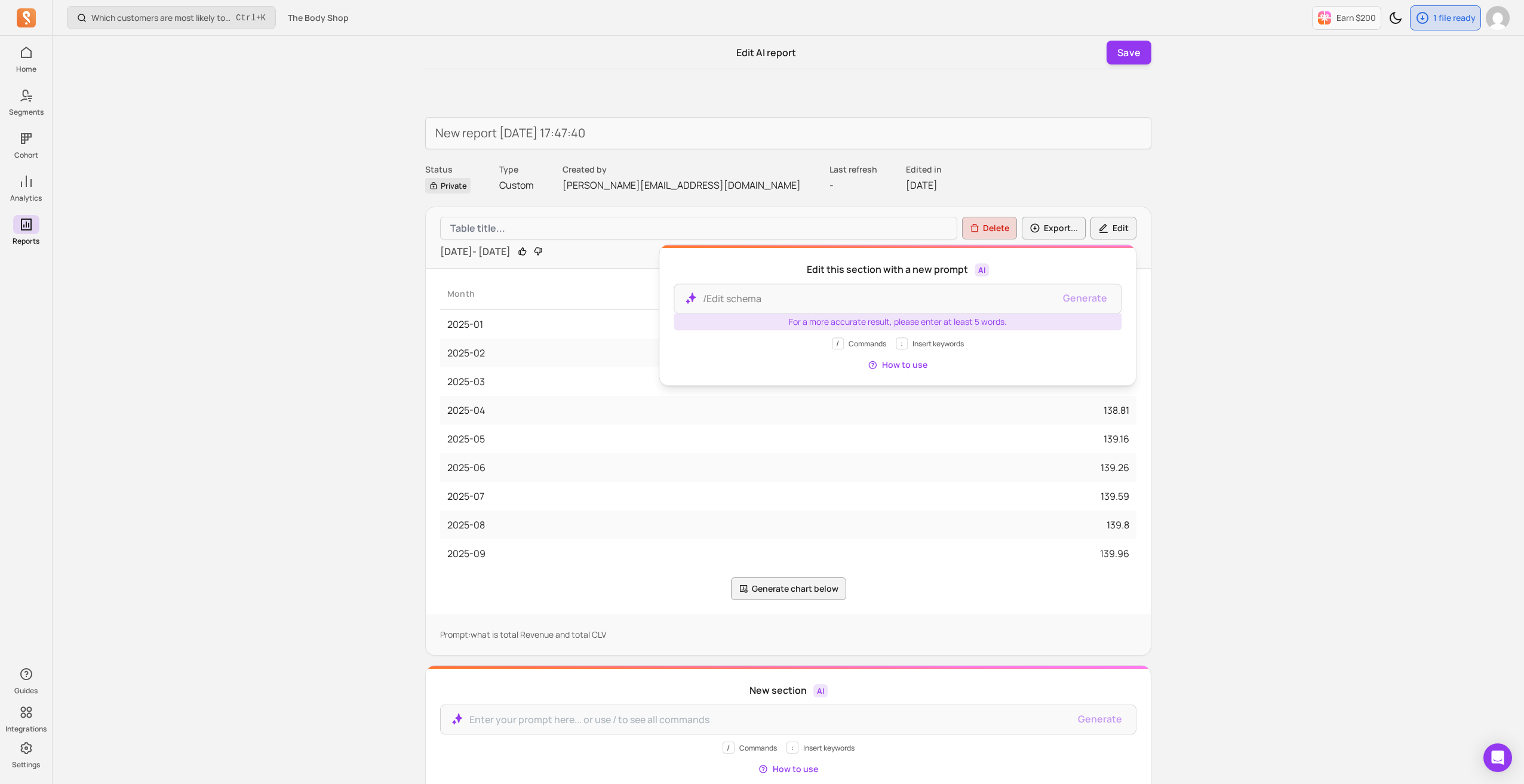
drag, startPoint x: 1231, startPoint y: 376, endPoint x: 1235, endPoint y: 368, distance: 8.9
click at [1233, 373] on div "Which customers are most likely to buy again soon? Ctrl + K The Body Shop Earn …" at bounding box center [788, 505] width 1471 height 1010
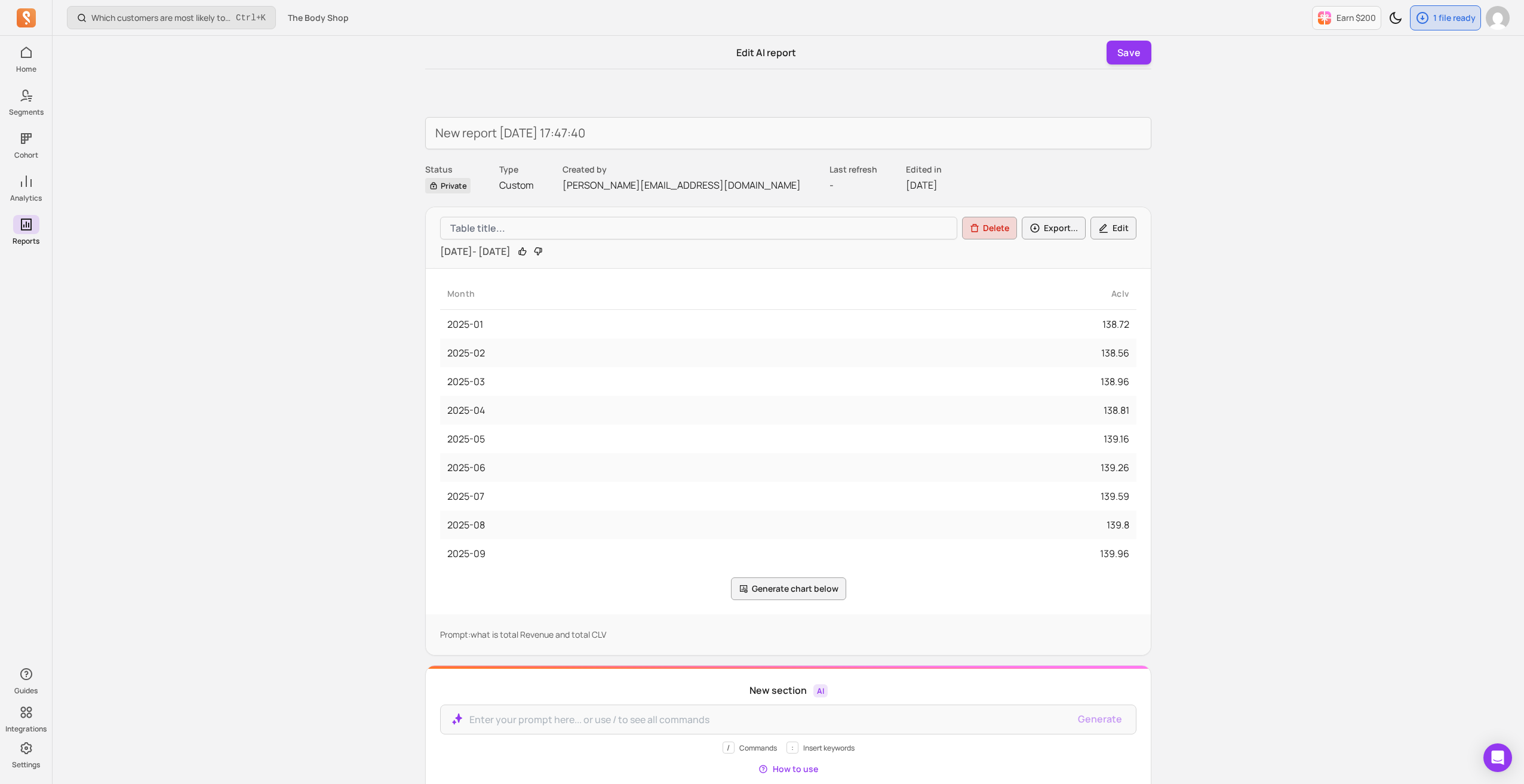
click at [512, 187] on p "Custom" at bounding box center [517, 185] width 35 height 15
drag, startPoint x: 473, startPoint y: 229, endPoint x: 631, endPoint y: 236, distance: 158.2
click at [474, 229] on input "Table title" at bounding box center [698, 228] width 517 height 23
click at [996, 229] on body "Home Segments Cohort Analytics Reports Guides Integrations Settings Which custo…" at bounding box center [764, 505] width 1529 height 1010
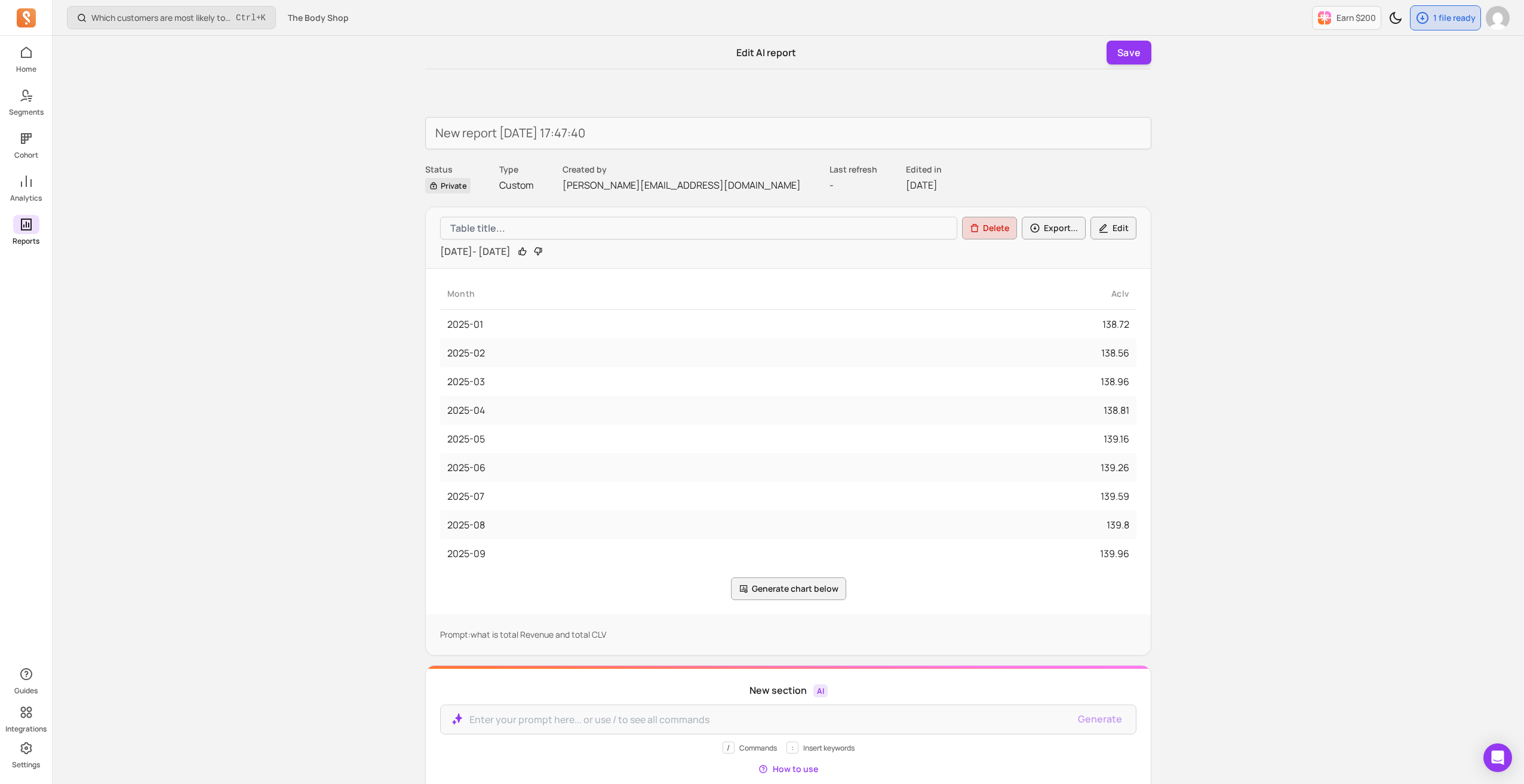
click at [32, 227] on icon at bounding box center [26, 224] width 15 height 15
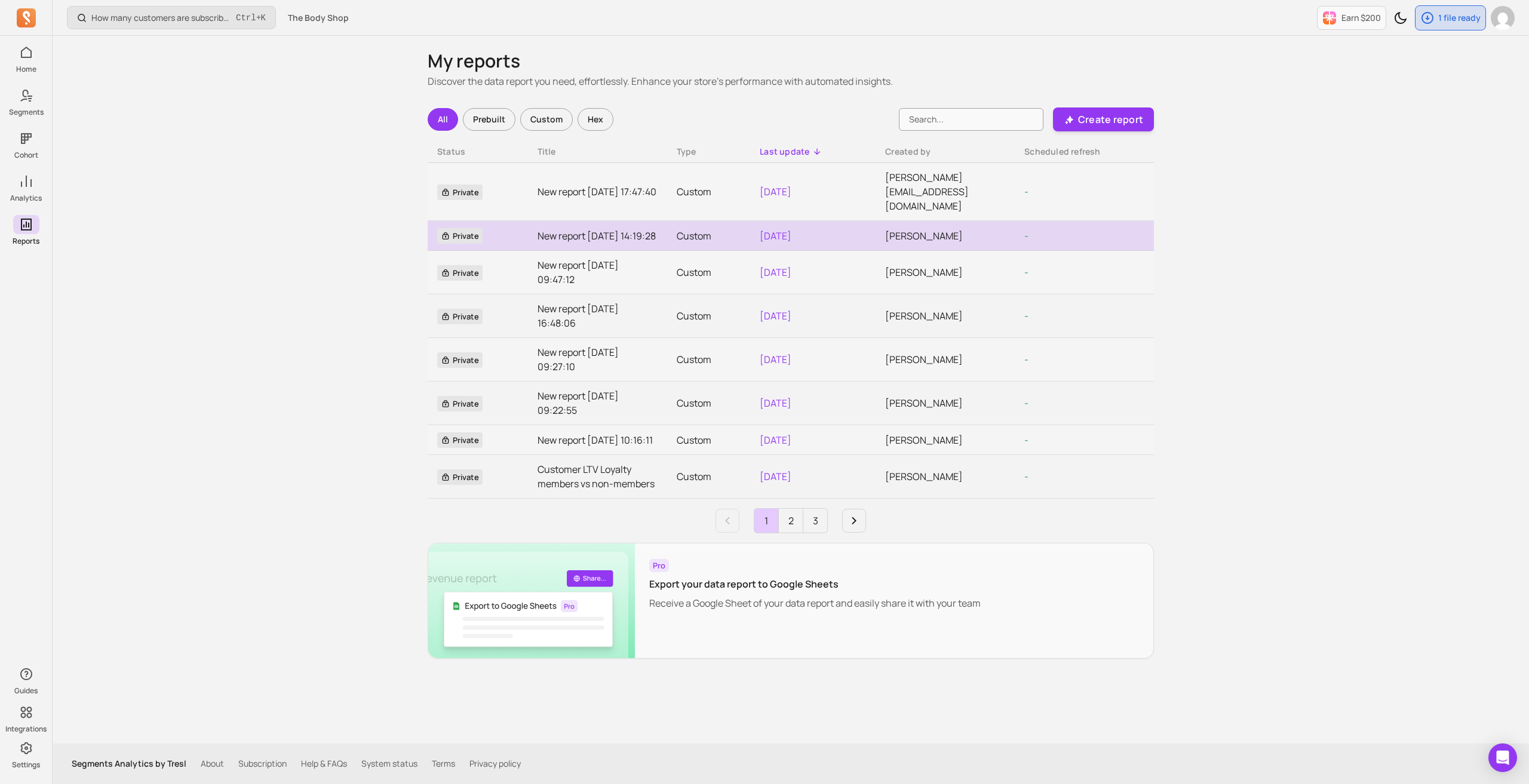
click at [571, 229] on link "New report [DATE] 14:19:28" at bounding box center [598, 236] width 120 height 15
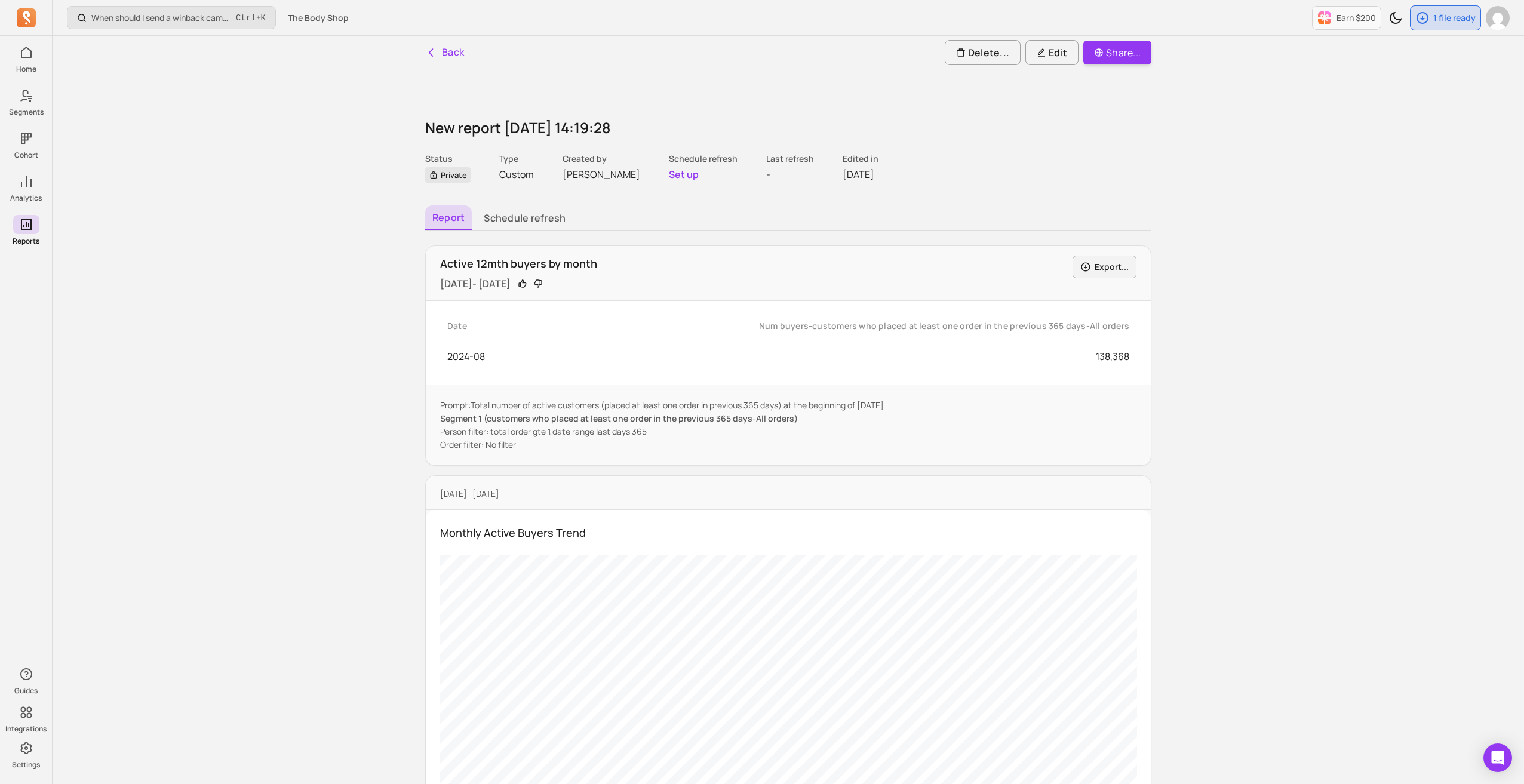
click at [446, 50] on link "Back" at bounding box center [445, 52] width 39 height 15
